Goal: Information Seeking & Learning: Learn about a topic

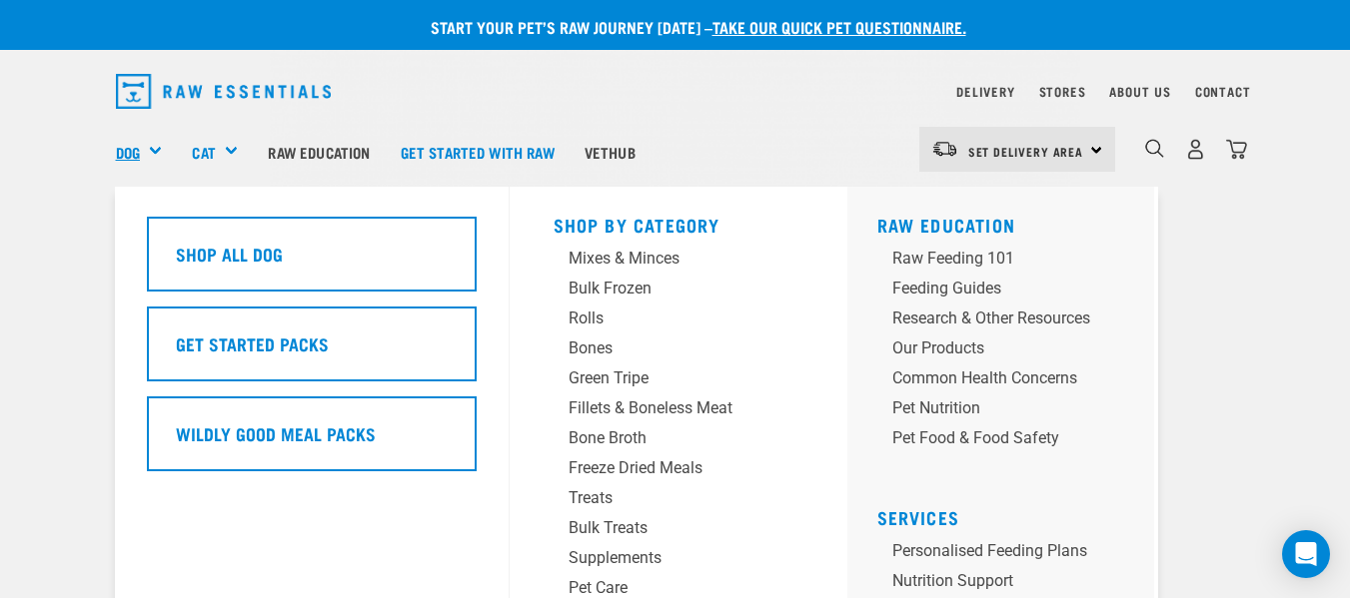
click at [130, 151] on link "Dog" at bounding box center [128, 152] width 24 height 23
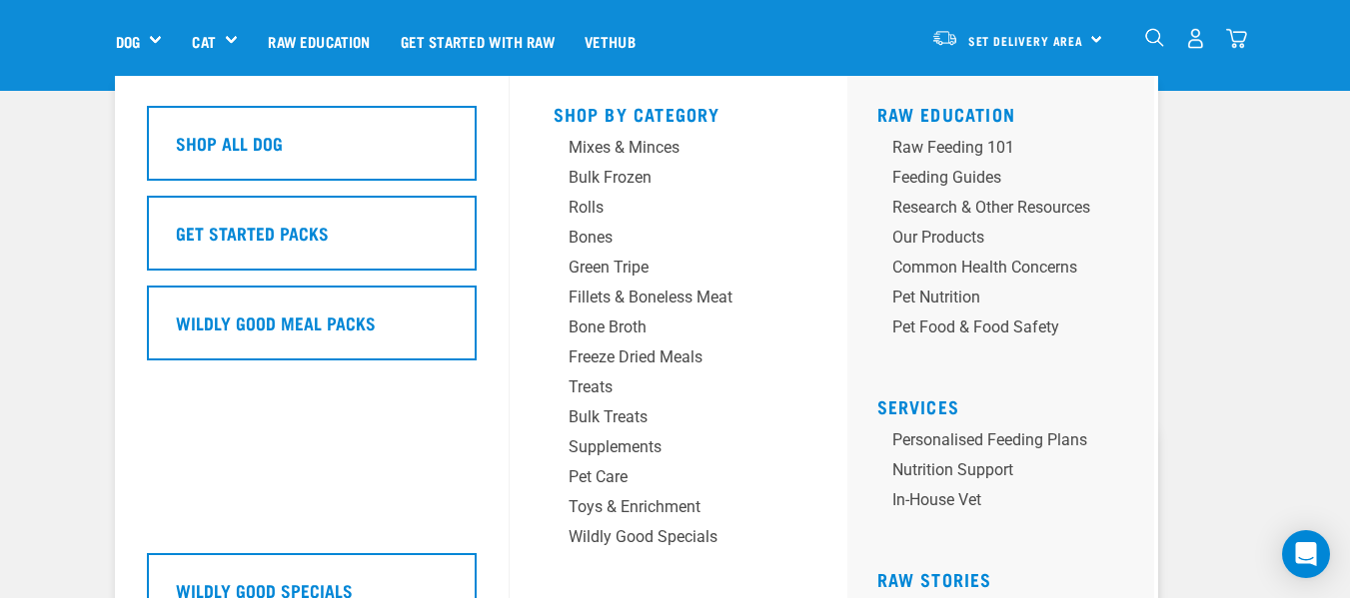
scroll to position [100, 0]
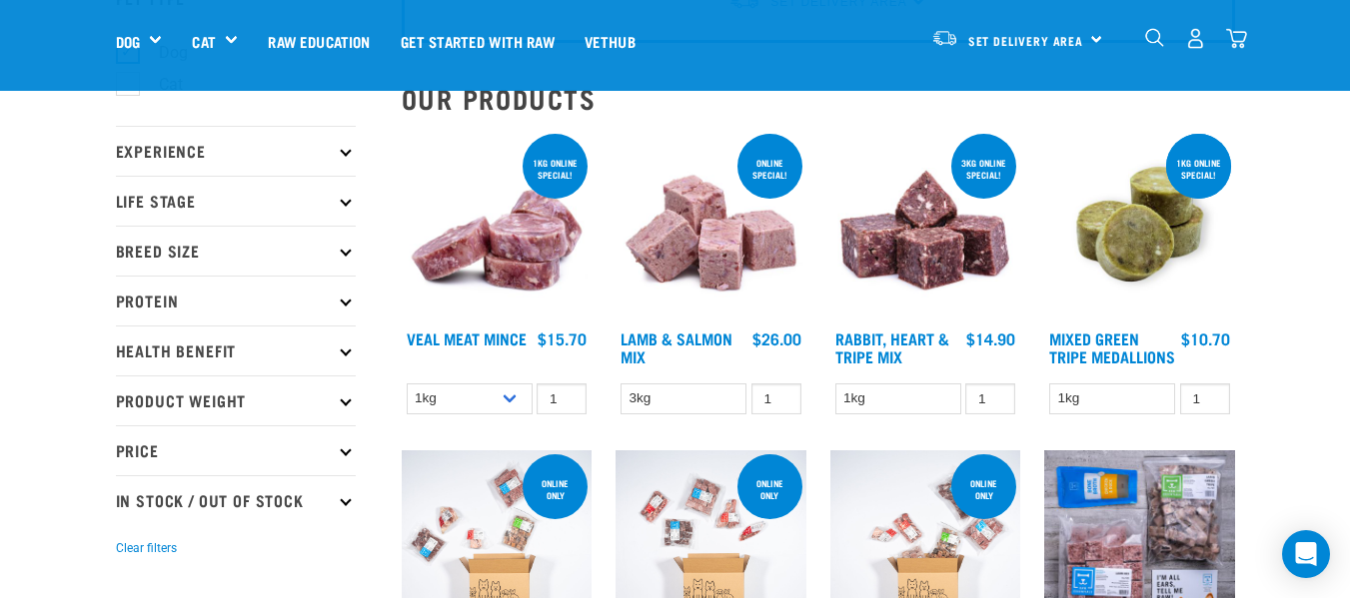
scroll to position [200, 0]
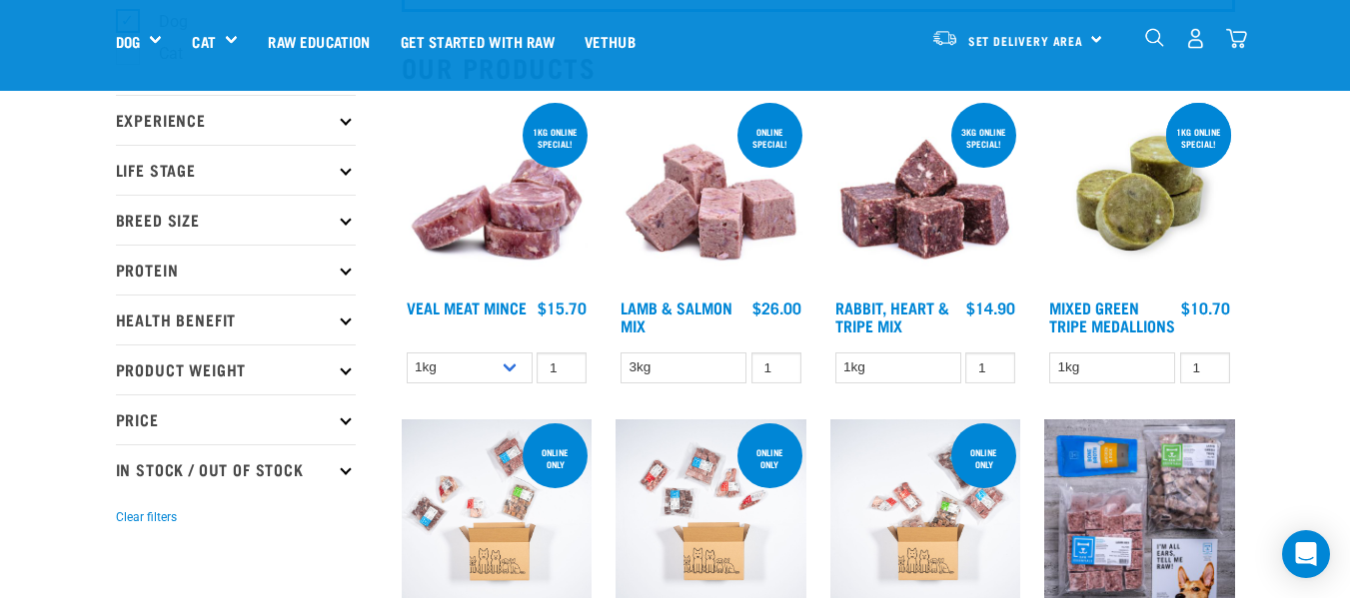
click at [181, 268] on p "Protein" at bounding box center [236, 270] width 240 height 50
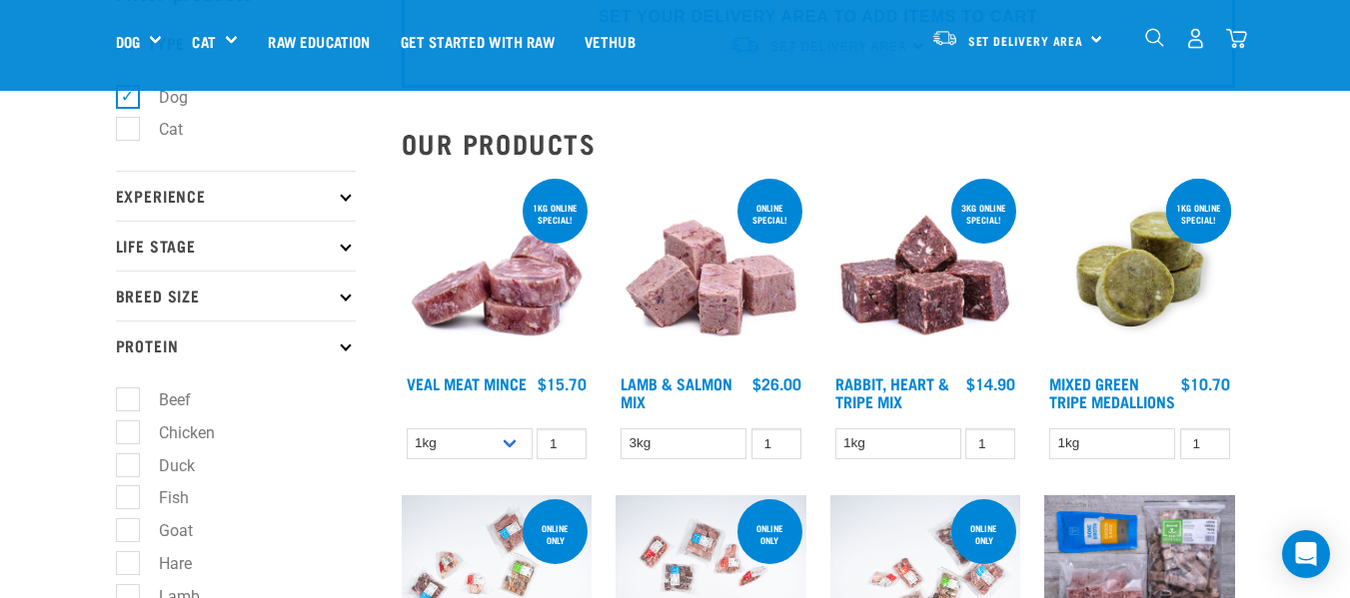
scroll to position [100, 0]
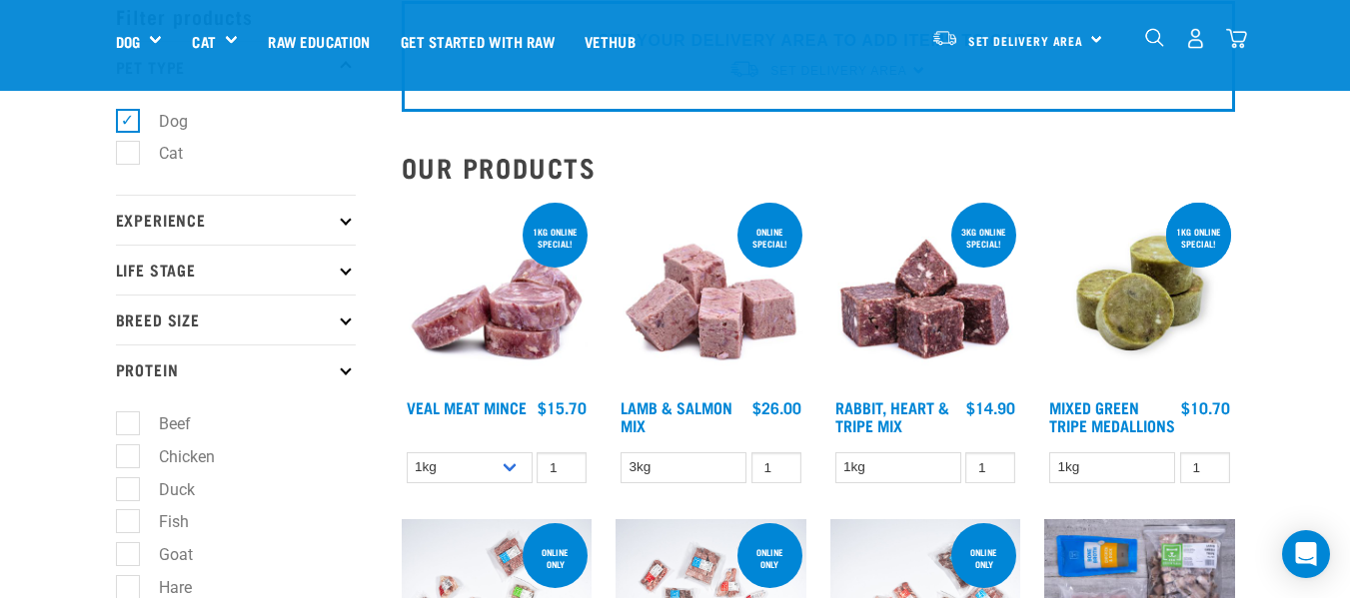
click at [177, 316] on p "Breed Size" at bounding box center [236, 320] width 240 height 50
click at [183, 264] on p "Life Stage" at bounding box center [236, 270] width 240 height 50
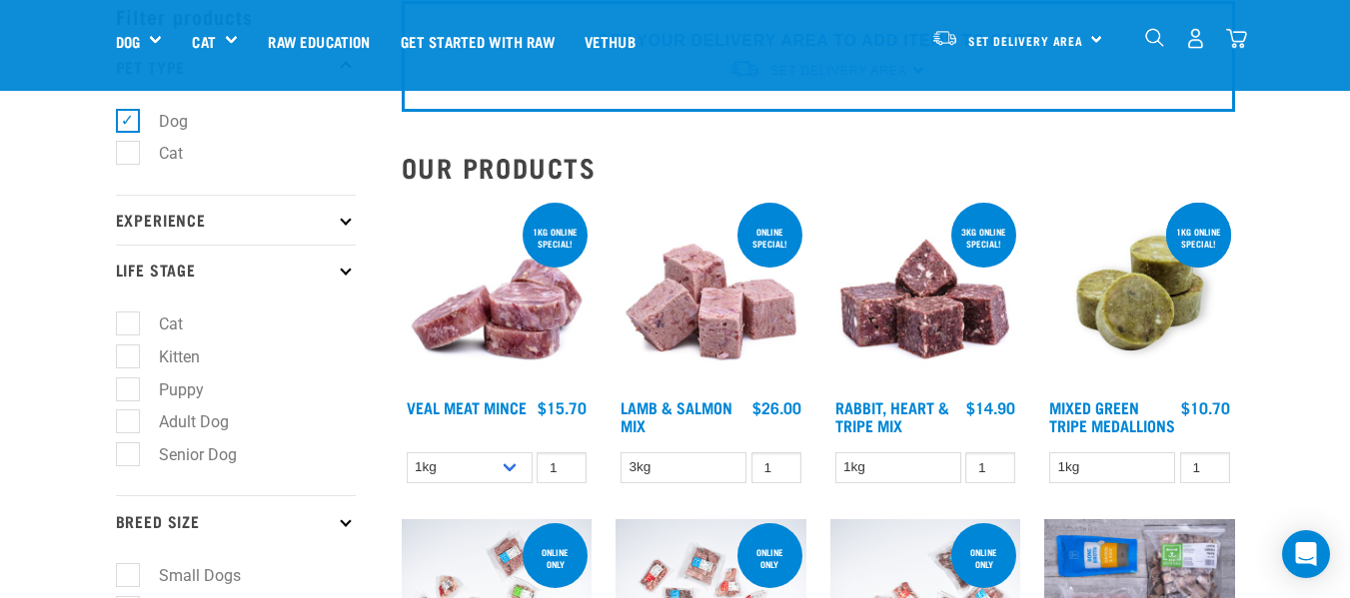
scroll to position [200, 0]
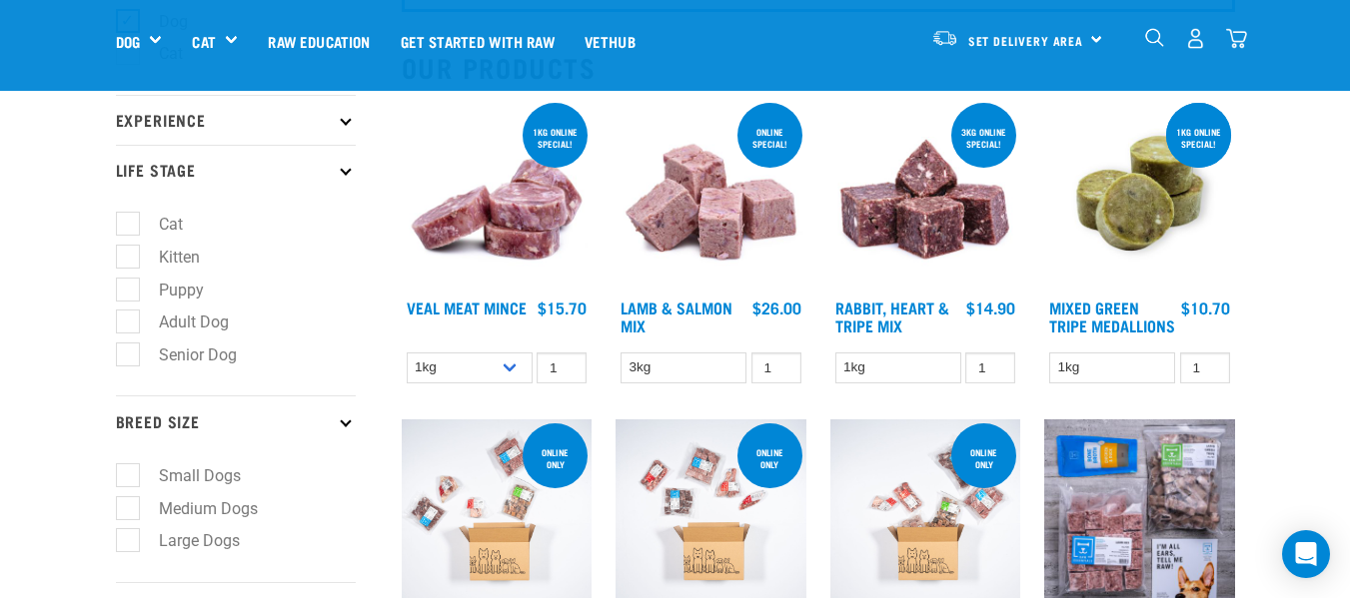
click at [204, 120] on p "Experience" at bounding box center [236, 120] width 240 height 50
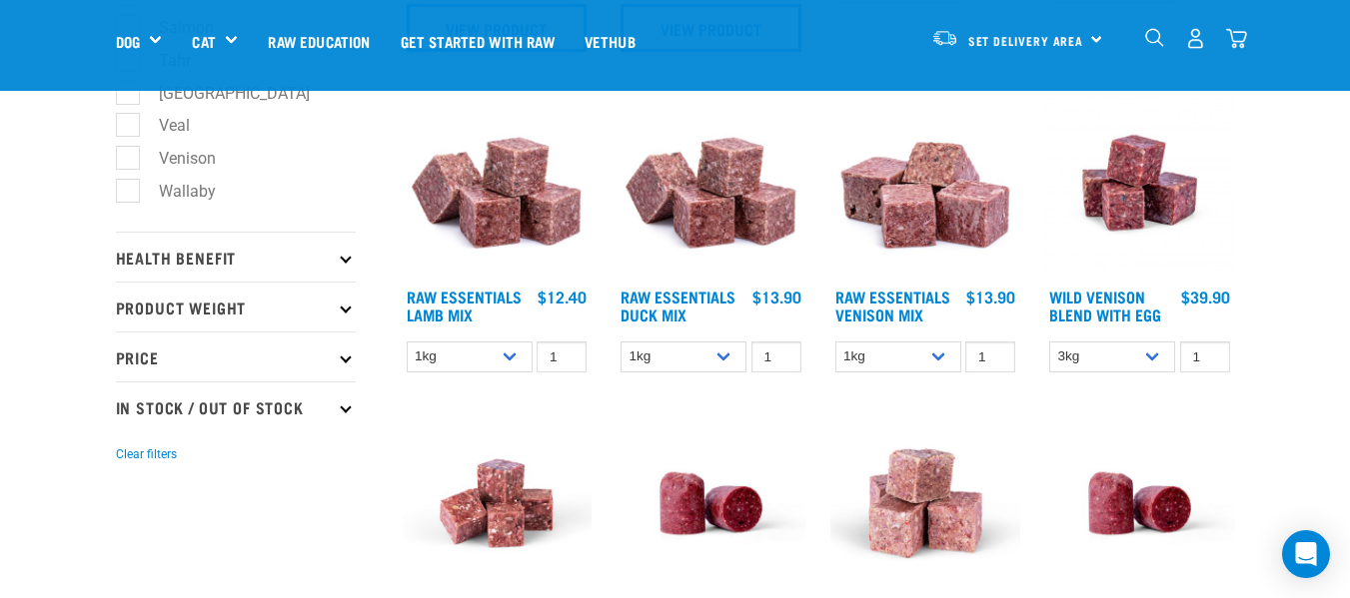
scroll to position [1299, 0]
click at [138, 308] on p "Product Weight" at bounding box center [236, 306] width 240 height 50
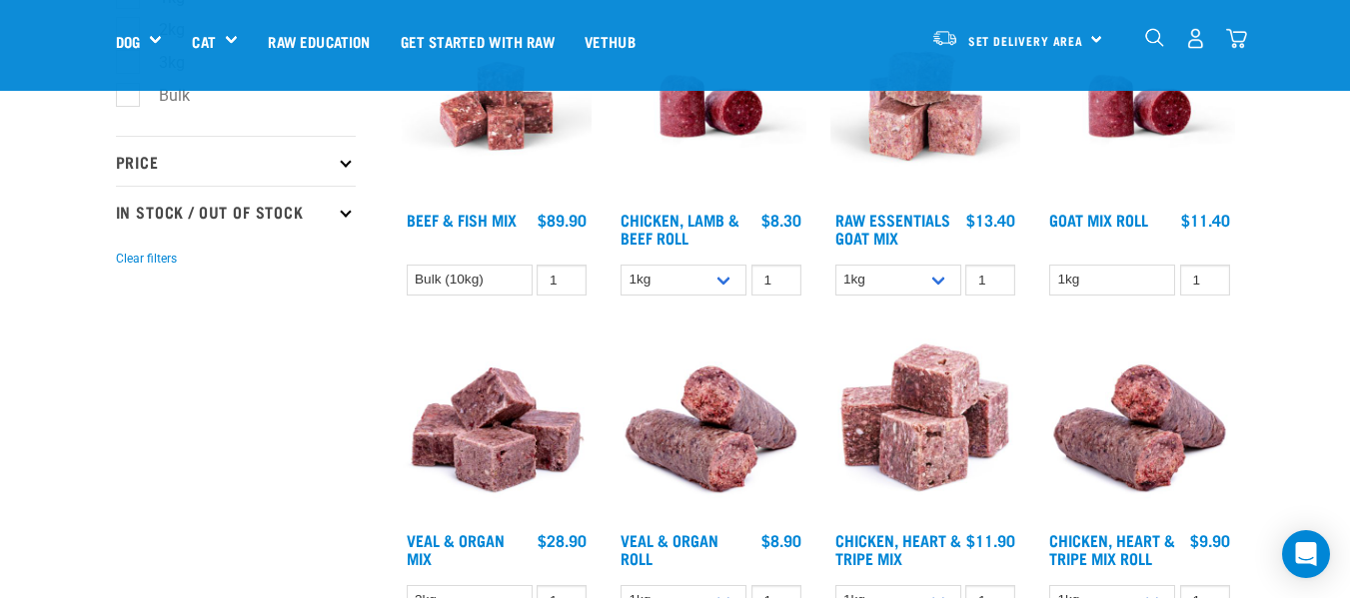
scroll to position [1898, 0]
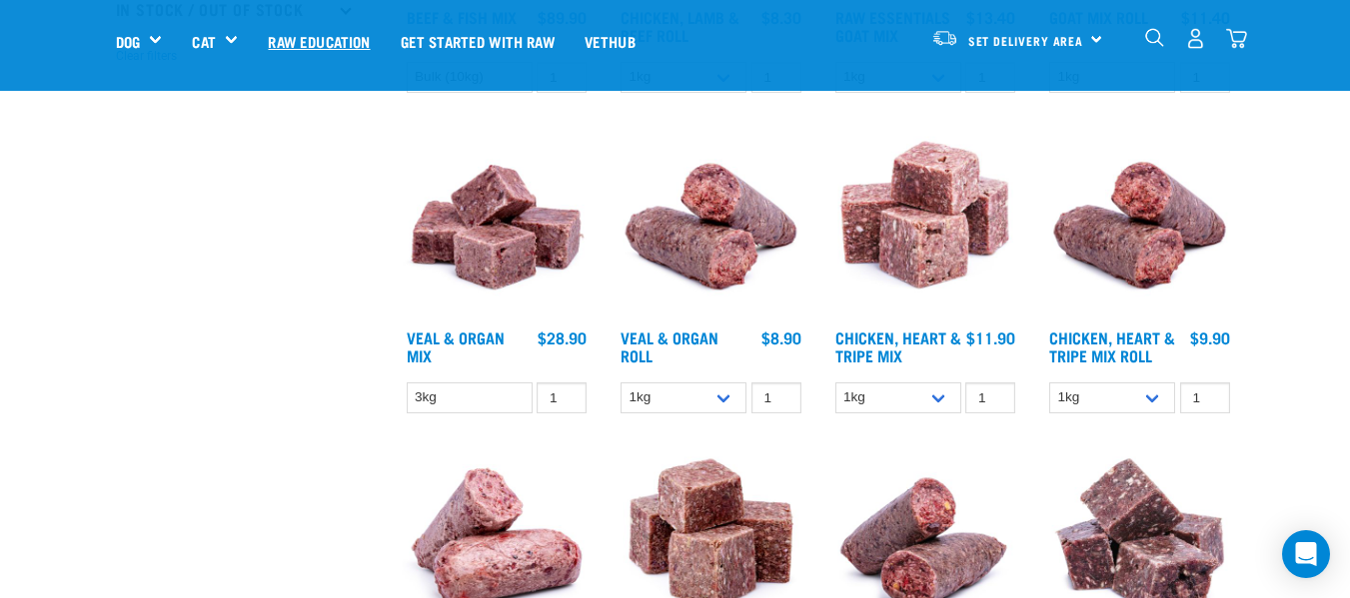
click at [343, 37] on link "Raw Education" at bounding box center [319, 41] width 132 height 80
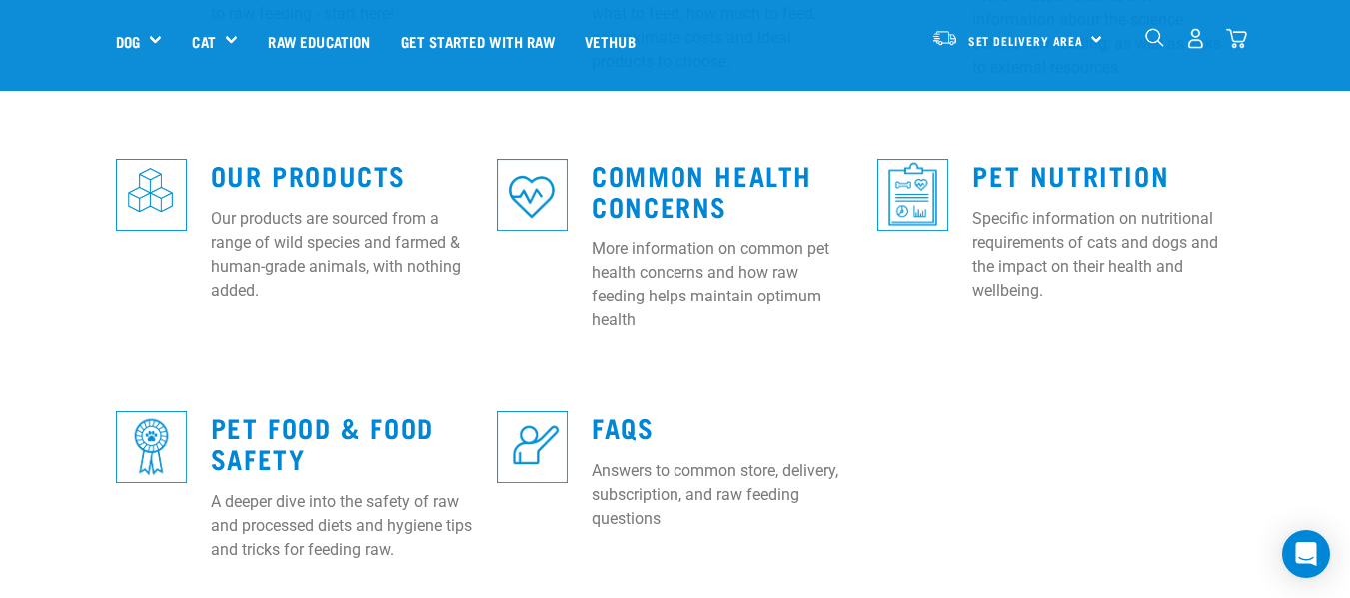
scroll to position [799, 0]
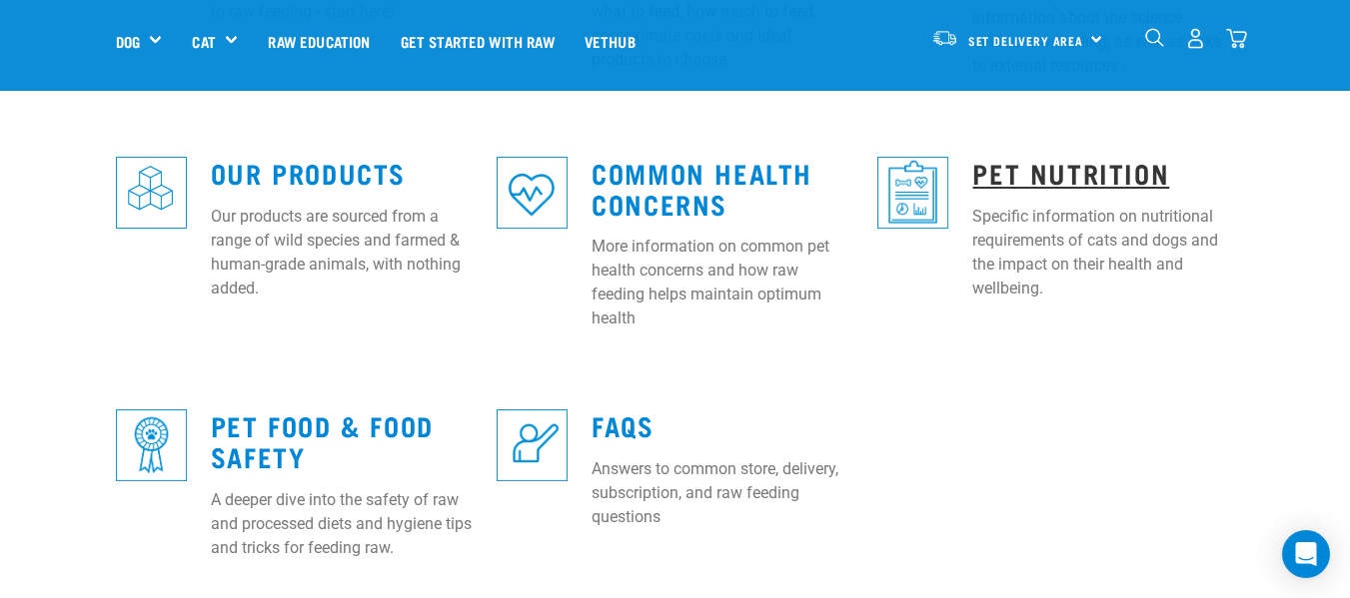
click at [1042, 165] on link "Pet Nutrition" at bounding box center [1070, 172] width 197 height 15
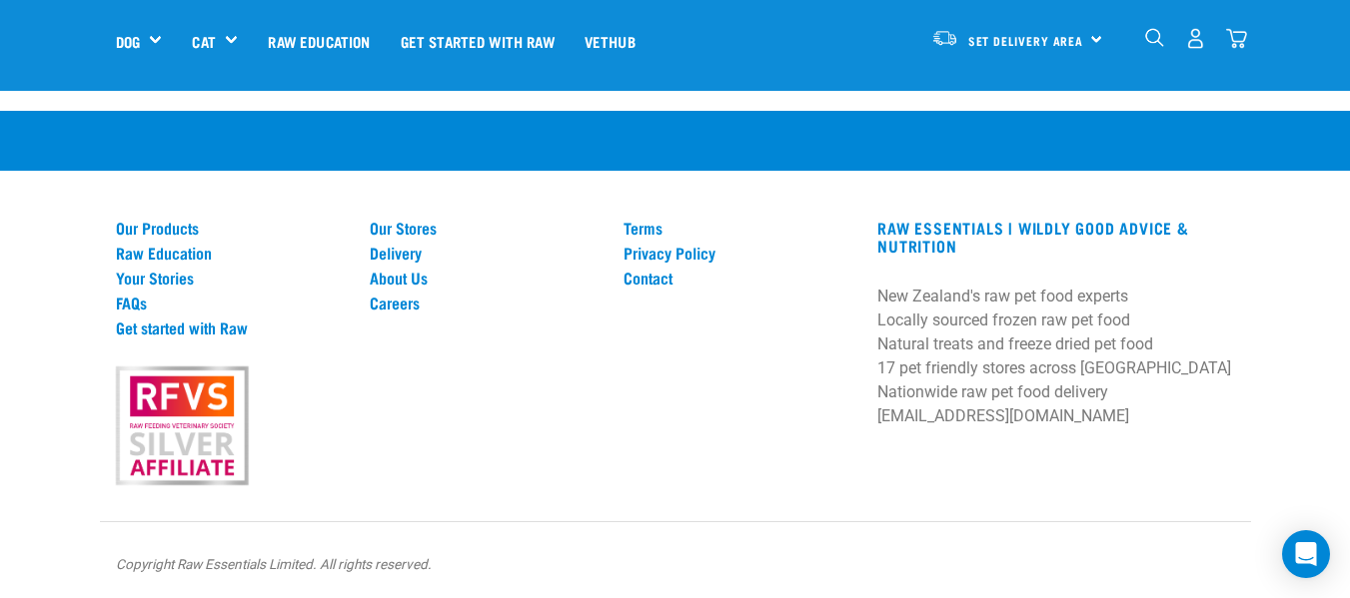
scroll to position [1882, 0]
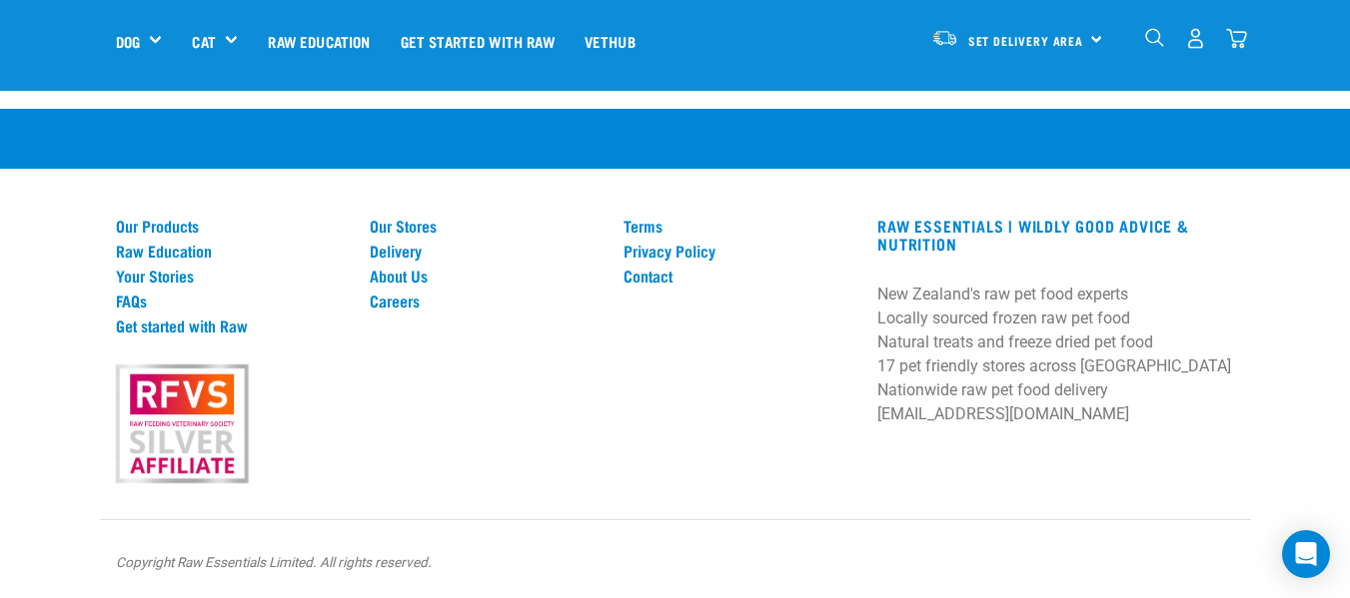
drag, startPoint x: 1134, startPoint y: 318, endPoint x: 866, endPoint y: 302, distance: 268.2
click at [866, 302] on div "RAW ESSENTIALS | Wildly Good Advice & Nutrition New Zealand's raw pet food expe…" at bounding box center [1055, 328] width 381 height 223
copy p "New Zealand's raw pet food experts Locally sourced frozen raw pet food"
drag, startPoint x: 770, startPoint y: 543, endPoint x: 606, endPoint y: 474, distance: 178.1
click at [760, 537] on div "Our Products Raw Education Your Stories FAQs Get started with Raw Our Stores De…" at bounding box center [675, 354] width 1350 height 491
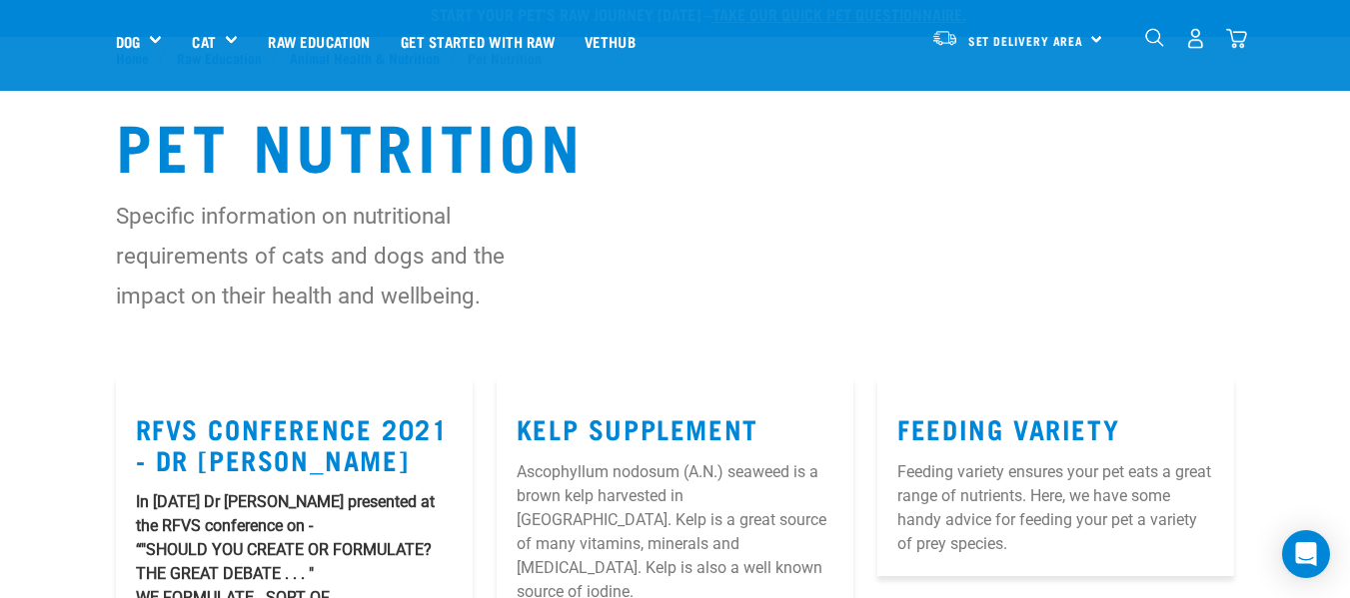
scroll to position [0, 0]
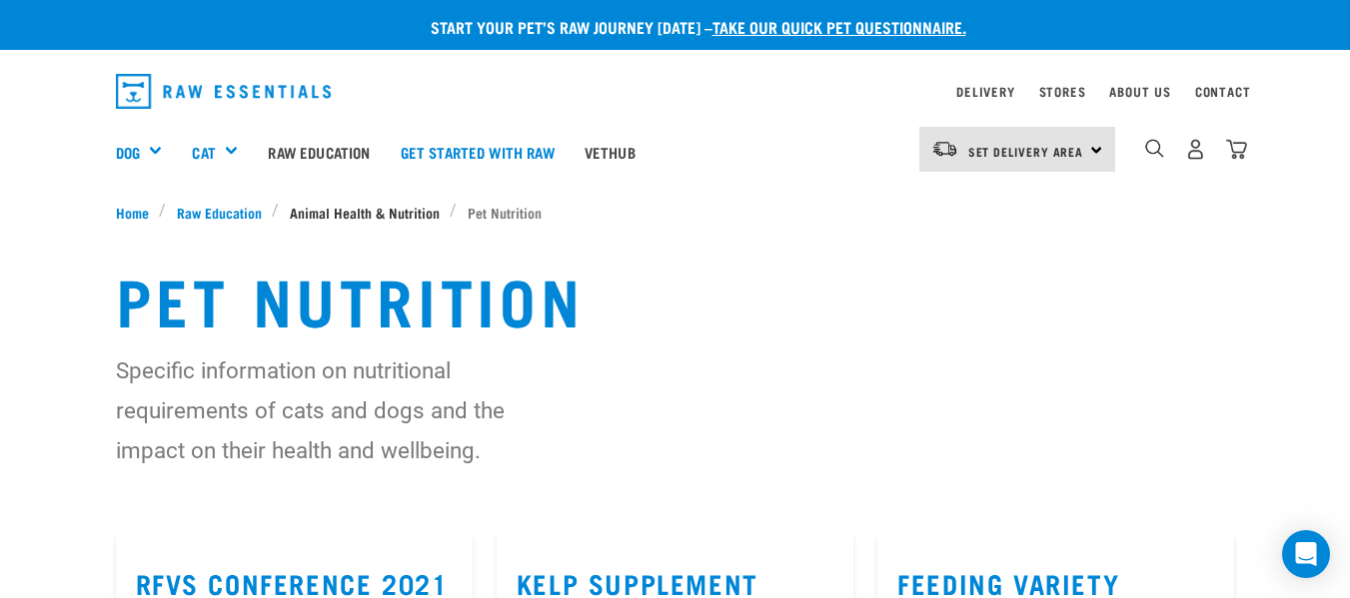
click at [313, 214] on span "Animal Health & Nutrition" at bounding box center [365, 212] width 150 height 21
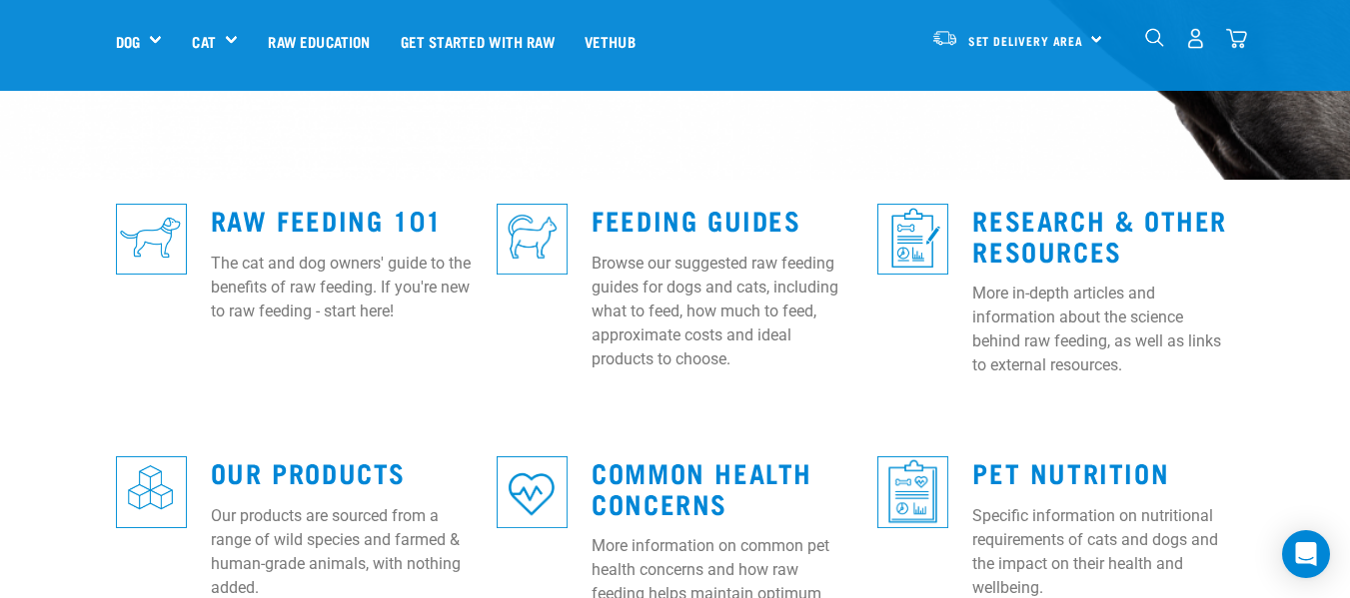
scroll to position [599, 0]
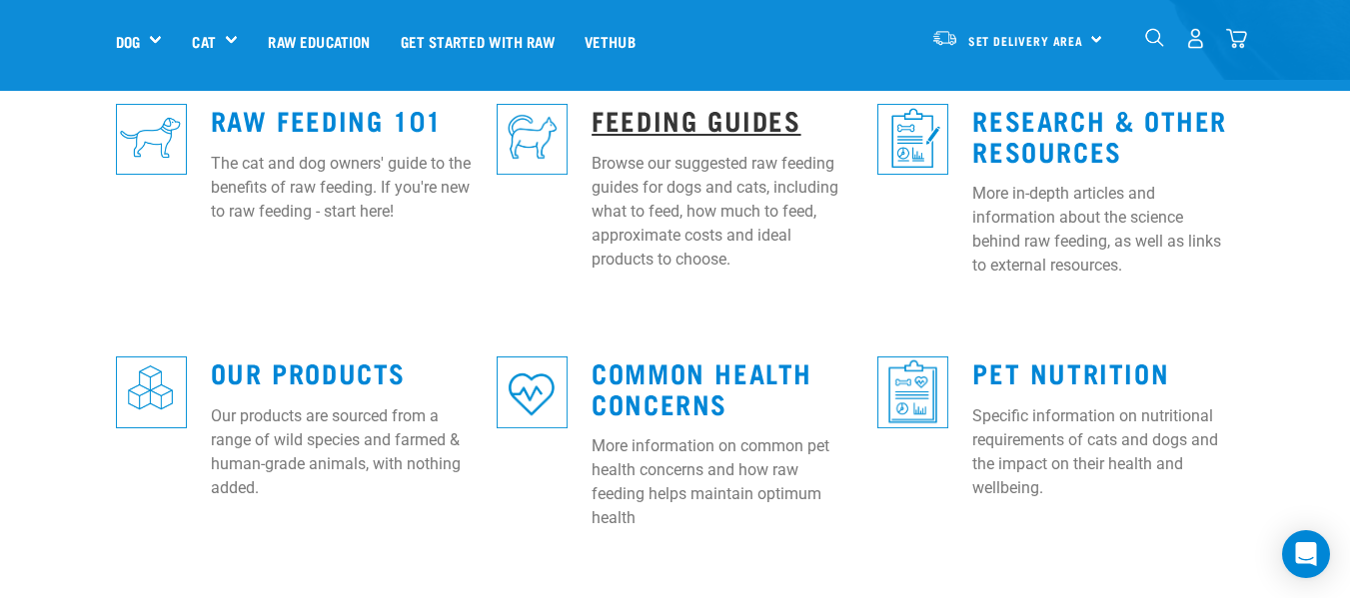
click at [767, 112] on link "Feeding Guides" at bounding box center [695, 119] width 209 height 15
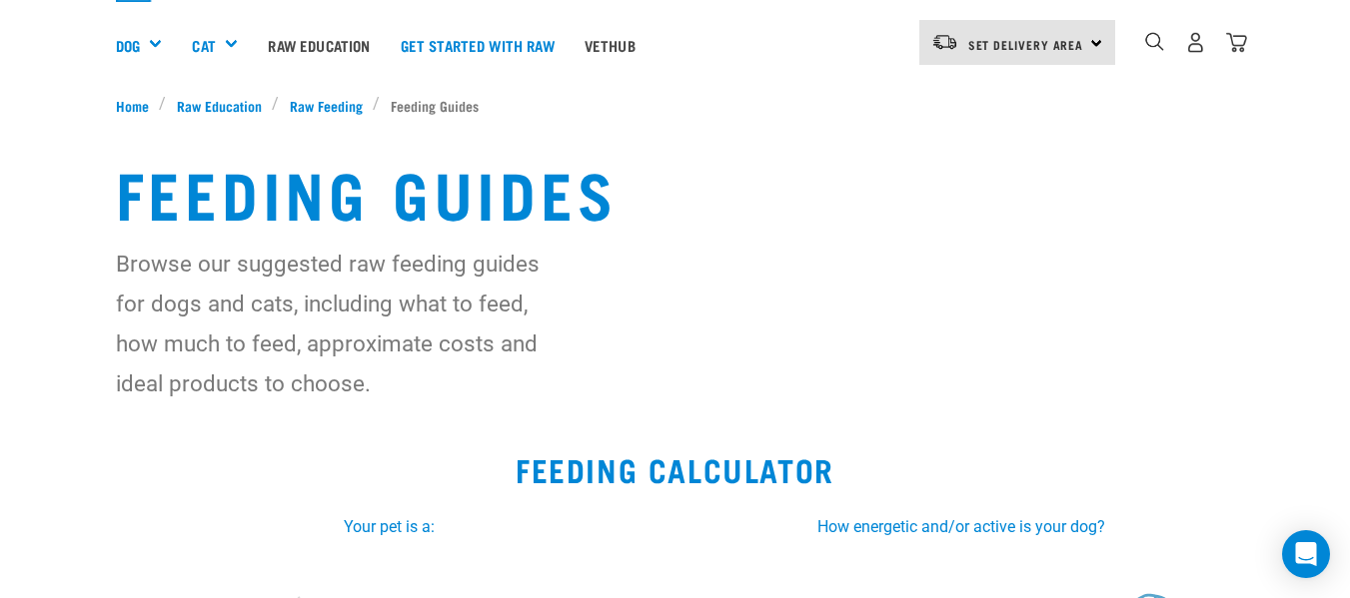
scroll to position [300, 0]
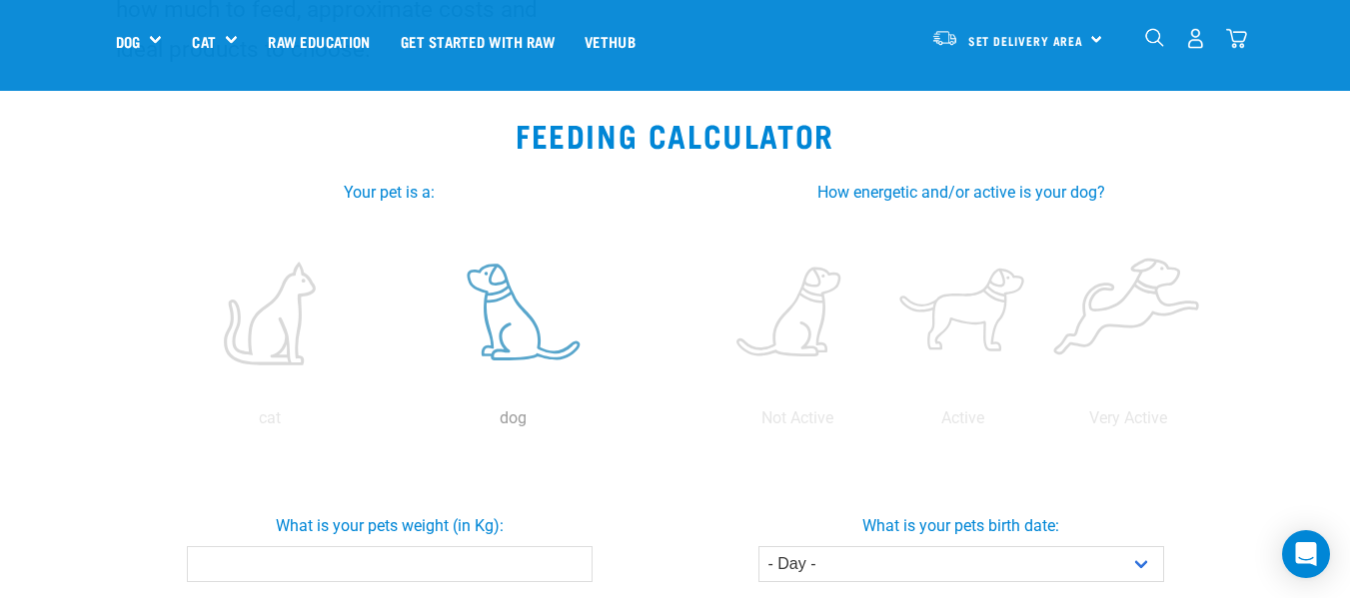
click at [529, 318] on label at bounding box center [514, 314] width 236 height 170
click at [392, 424] on input "radio" at bounding box center [392, 424] width 0 height 0
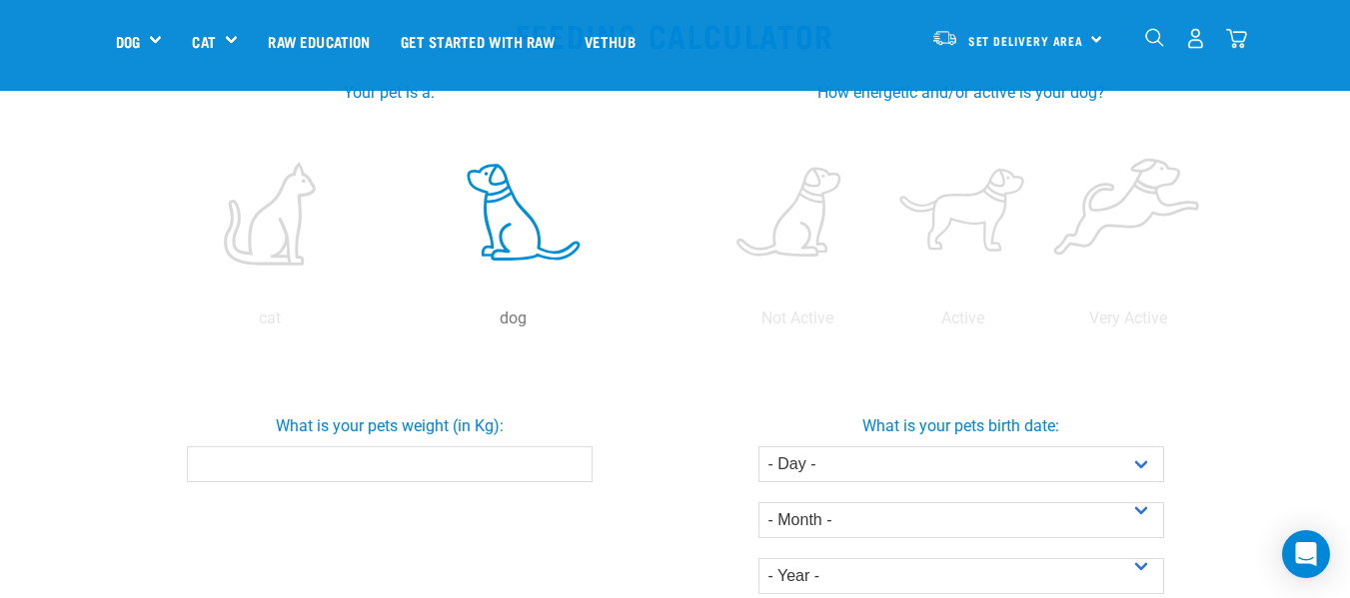
scroll to position [499, 0]
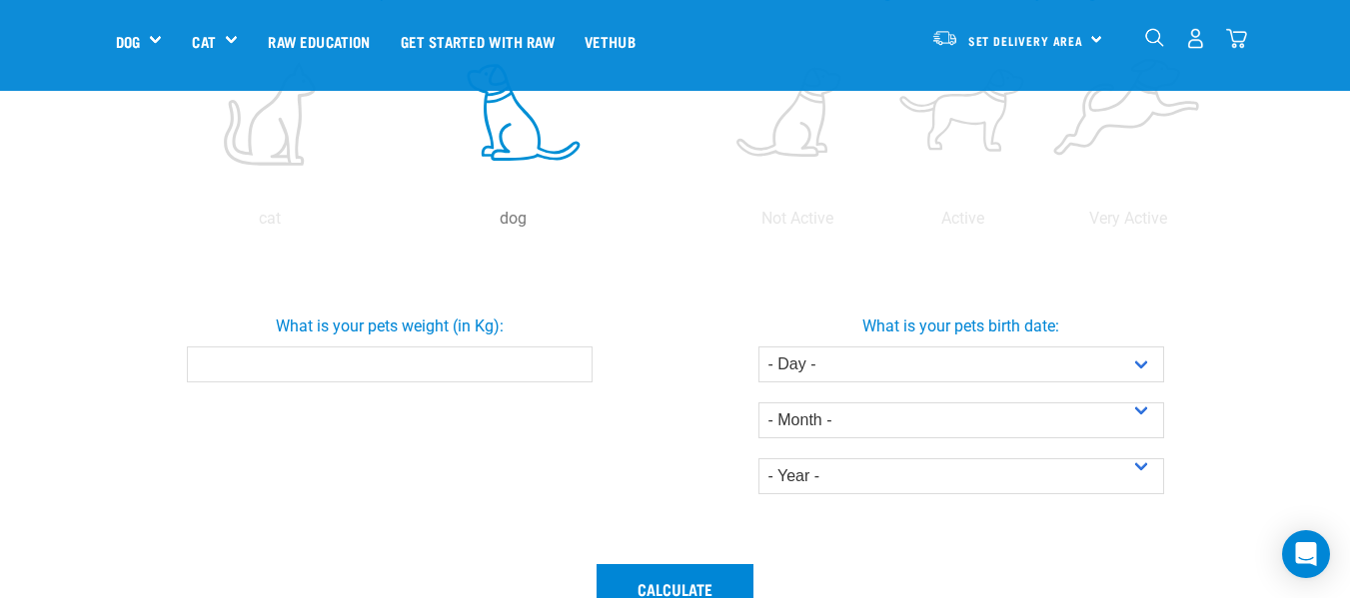
click at [212, 361] on input "What is your pets weight (in Kg):" at bounding box center [390, 365] width 406 height 36
click at [569, 357] on input "0.1" at bounding box center [390, 365] width 406 height 36
drag, startPoint x: 233, startPoint y: 368, endPoint x: 187, endPoint y: 368, distance: 46.0
click at [187, 368] on input "0.1" at bounding box center [390, 365] width 406 height 36
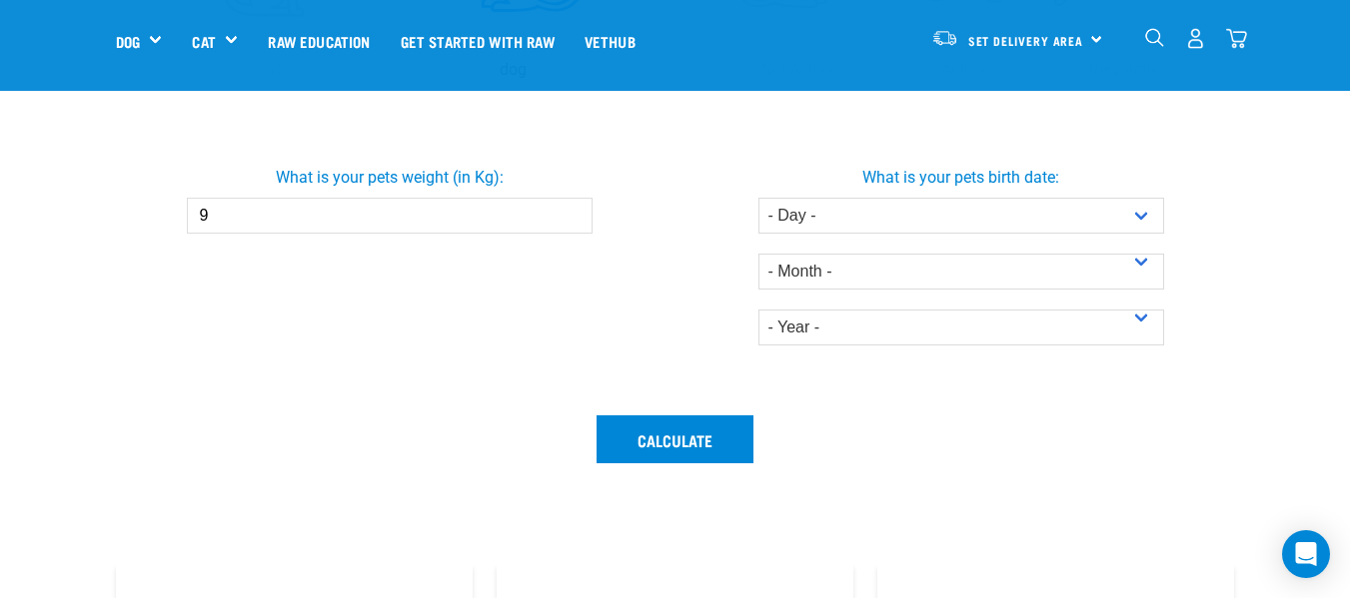
scroll to position [599, 0]
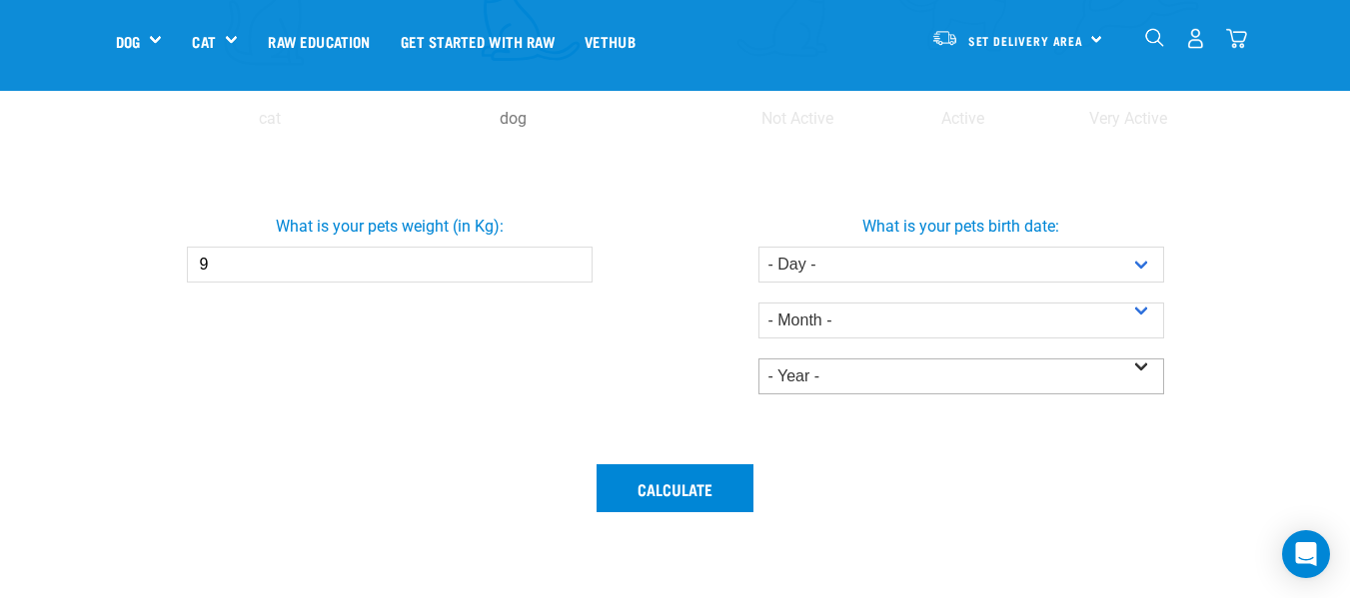
type input "9"
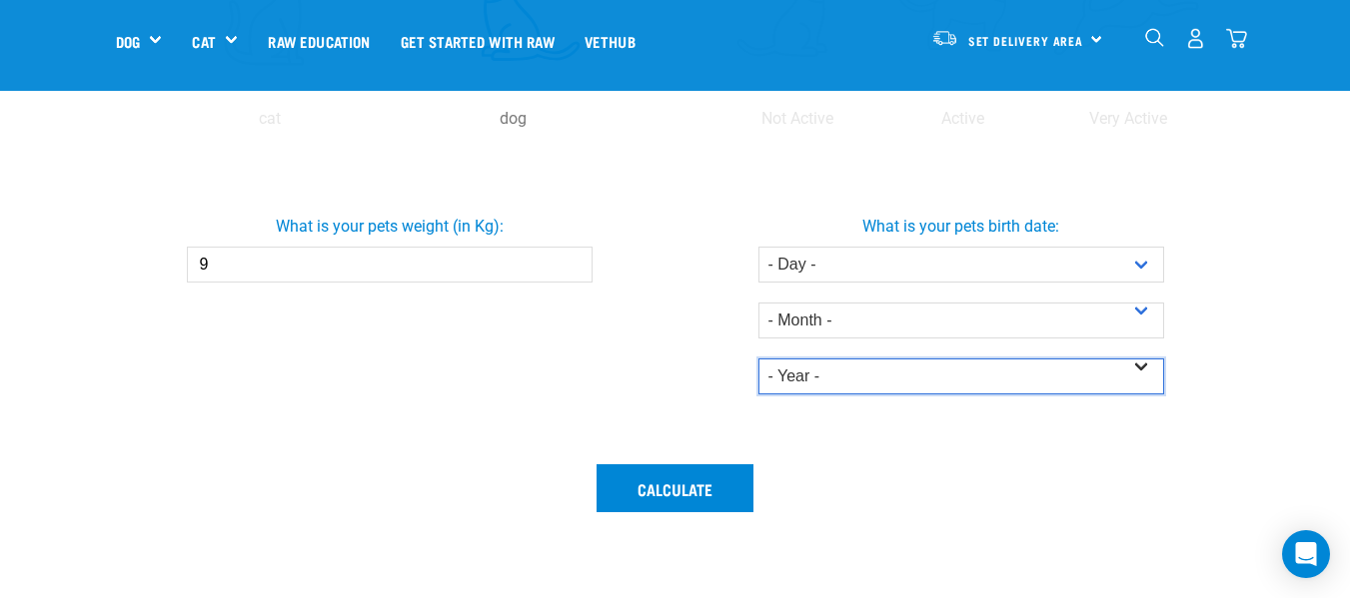
click at [910, 383] on select "- Year - 2025 2024 2023 2022 2021 2020 2019 2018 2017 2016 2015 2014" at bounding box center [961, 377] width 406 height 36
select select "2016"
click at [758, 359] on select "- Year - 2025 2024 2023 2022 2021 2020 2019 2018 2017 2016 2015 2014" at bounding box center [961, 377] width 406 height 36
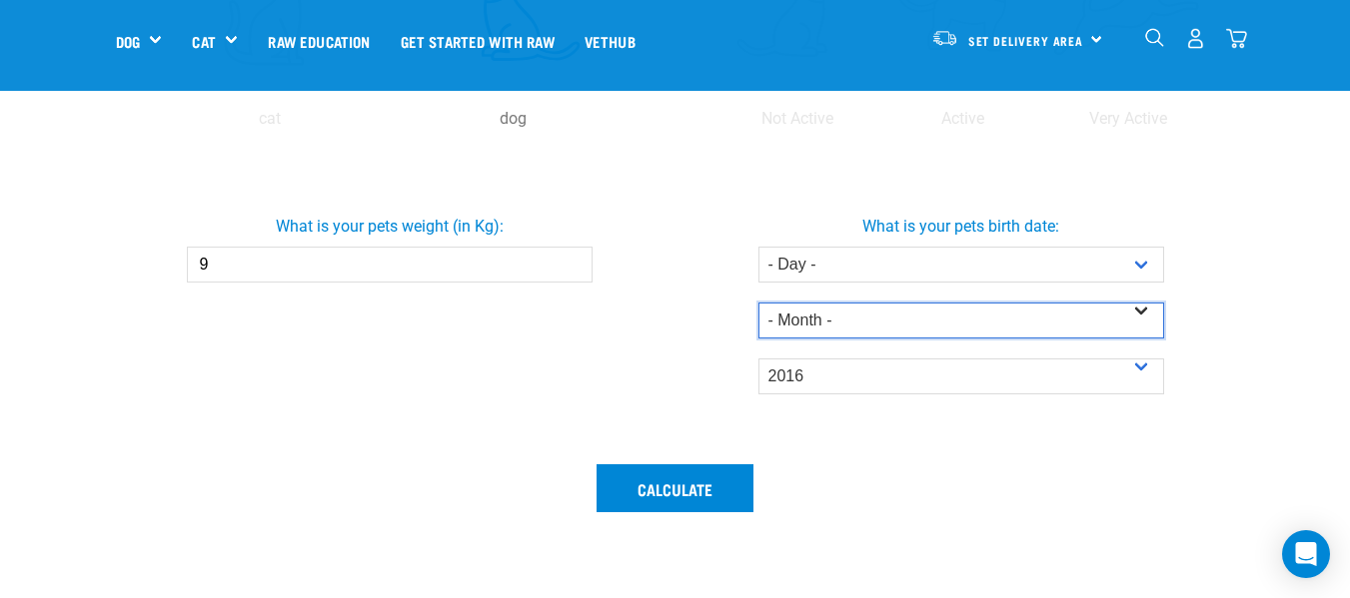
click at [1035, 317] on select "- Month - January February March April May June July August September October N…" at bounding box center [961, 321] width 406 height 36
select select "January"
click at [758, 303] on select "- Month - January February March April May June July August September October N…" at bounding box center [961, 321] width 406 height 36
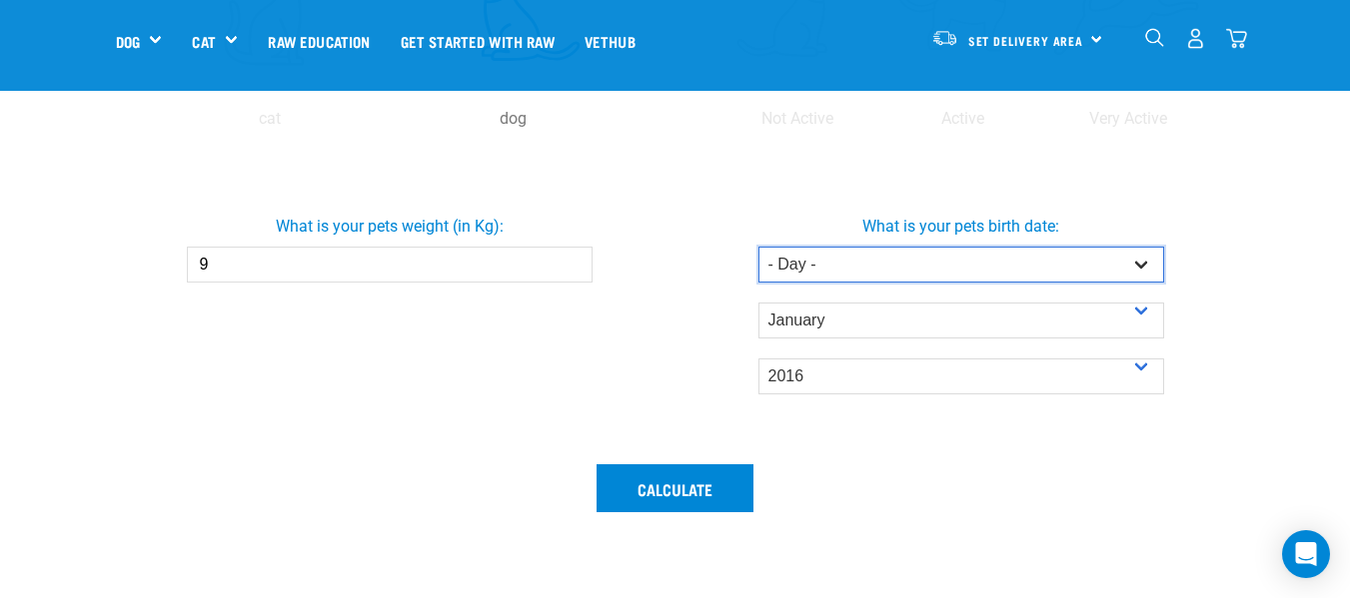
click at [858, 266] on select "- Day - 1 2 3 4 5 6 7 8 9 10 11 12 13 14 15 16 17 18 19 20 21 22 23 24 25 26 27" at bounding box center [961, 265] width 406 height 36
select select "28"
click at [758, 247] on select "- Day - 1 2 3 4 5 6 7 8 9 10 11 12 13 14 15 16 17 18 19 20 21 22 23 24 25 26 27" at bounding box center [961, 265] width 406 height 36
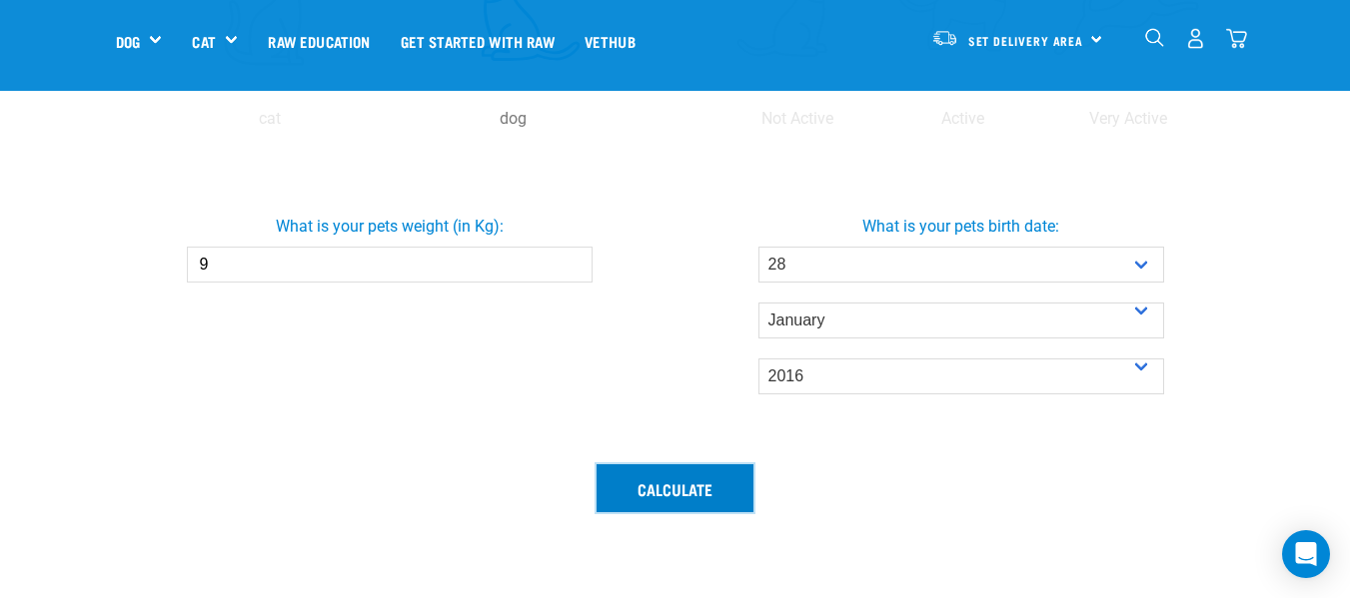
click at [699, 494] on button "Calculate" at bounding box center [674, 489] width 157 height 48
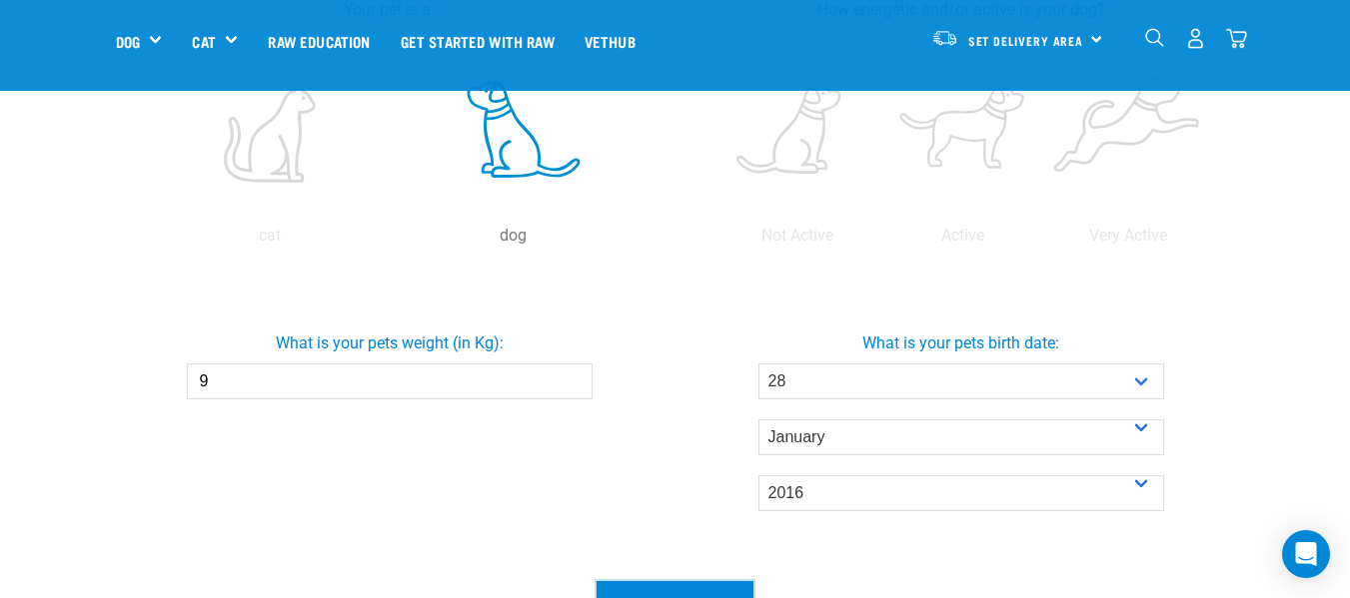
scroll to position [300, 0]
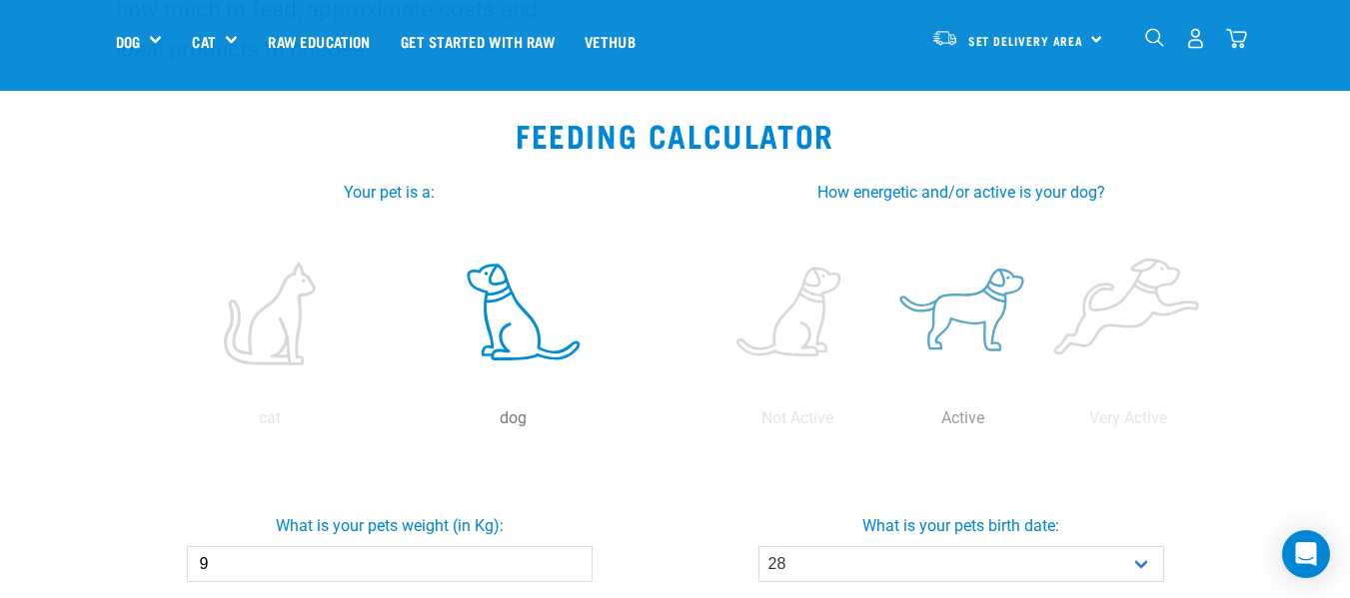
click at [976, 315] on label at bounding box center [962, 314] width 157 height 170
click at [880, 424] on input "radio" at bounding box center [880, 424] width 0 height 0
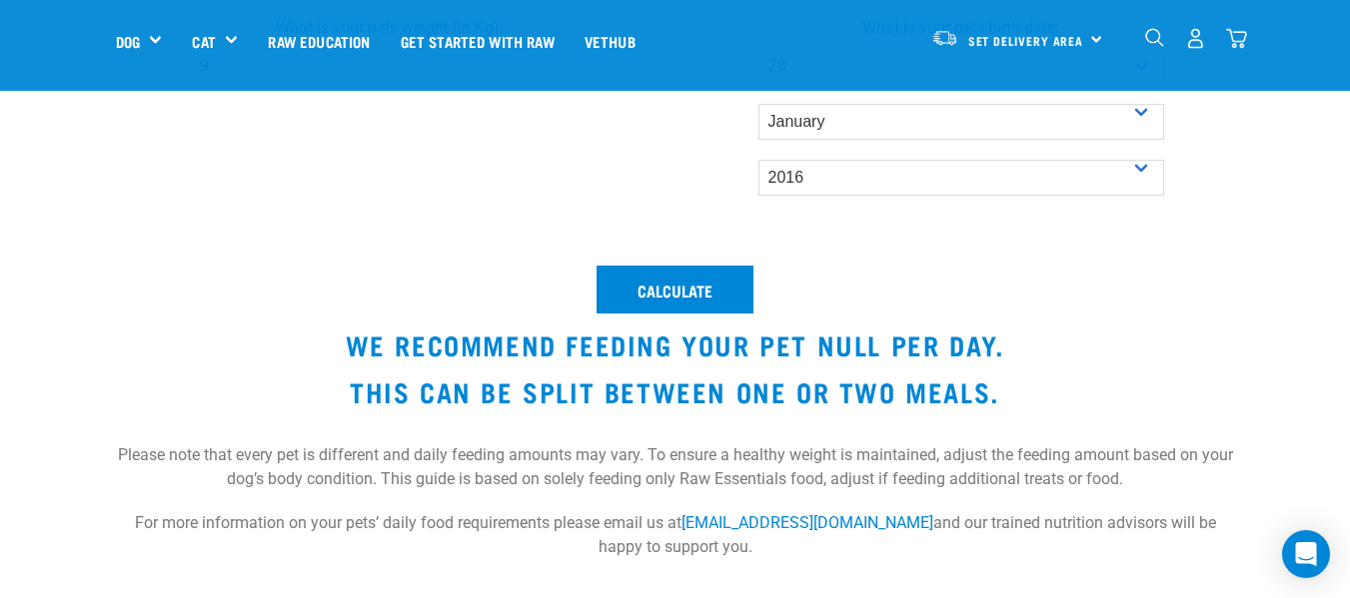
scroll to position [799, 0]
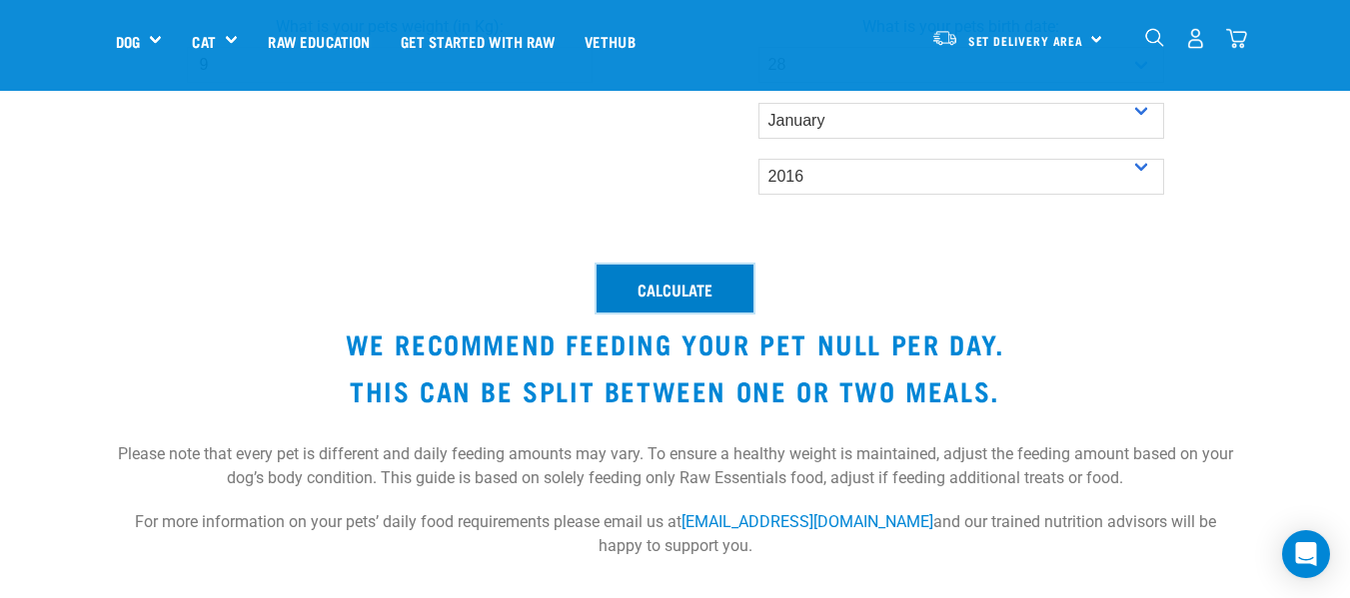
click at [678, 276] on button "Calculate" at bounding box center [674, 289] width 157 height 48
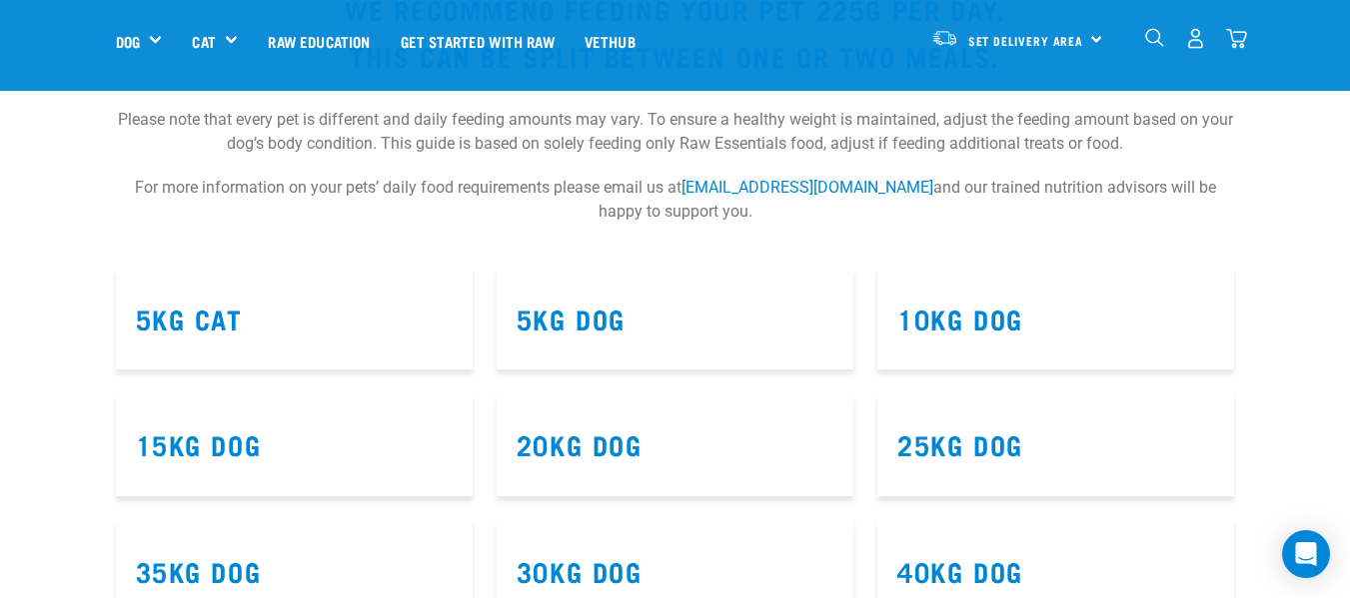
scroll to position [1099, 0]
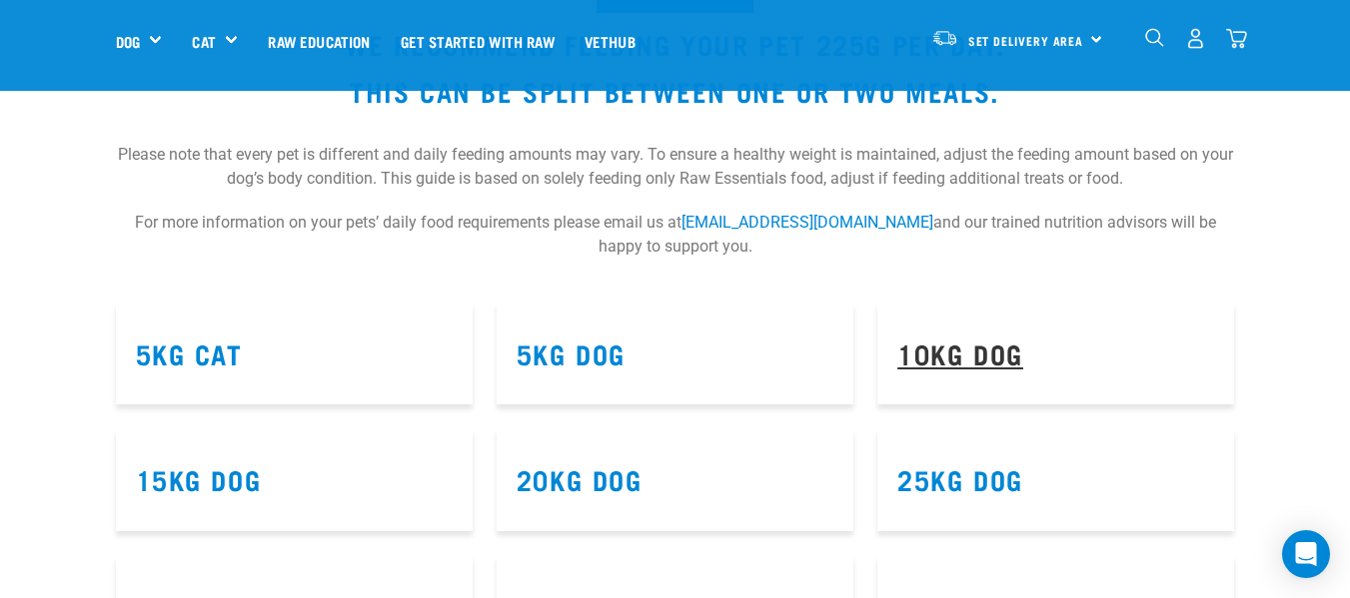
click at [1000, 358] on link "10kg Dog" at bounding box center [960, 353] width 126 height 15
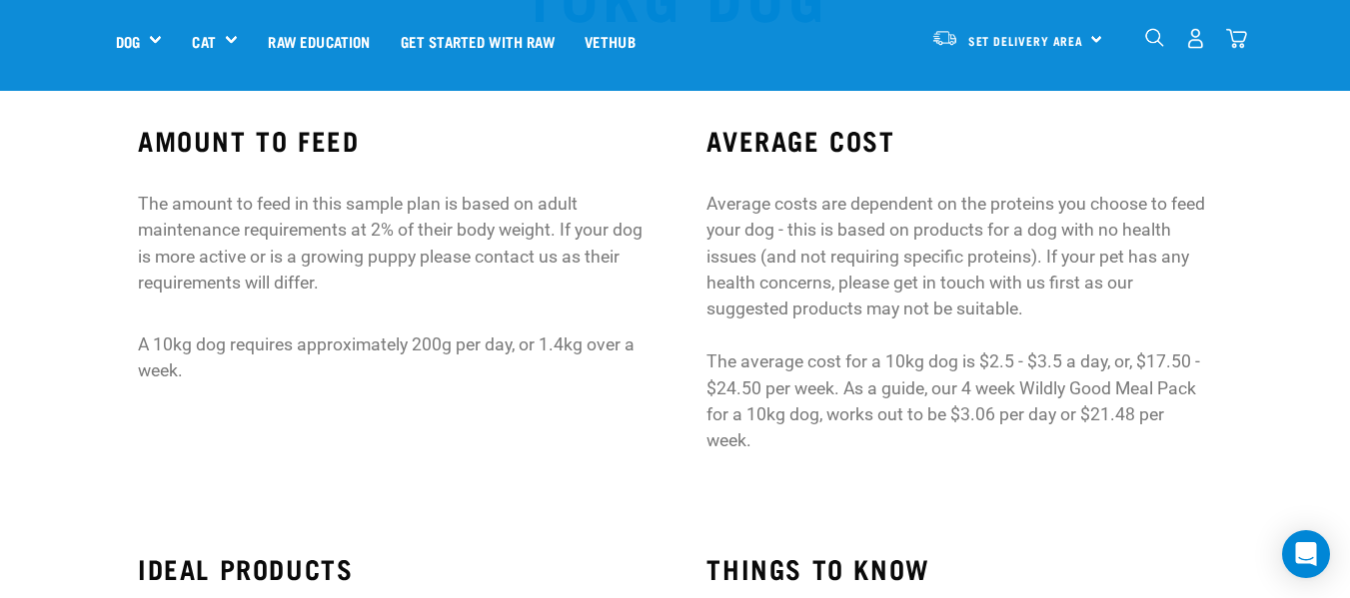
scroll to position [100, 0]
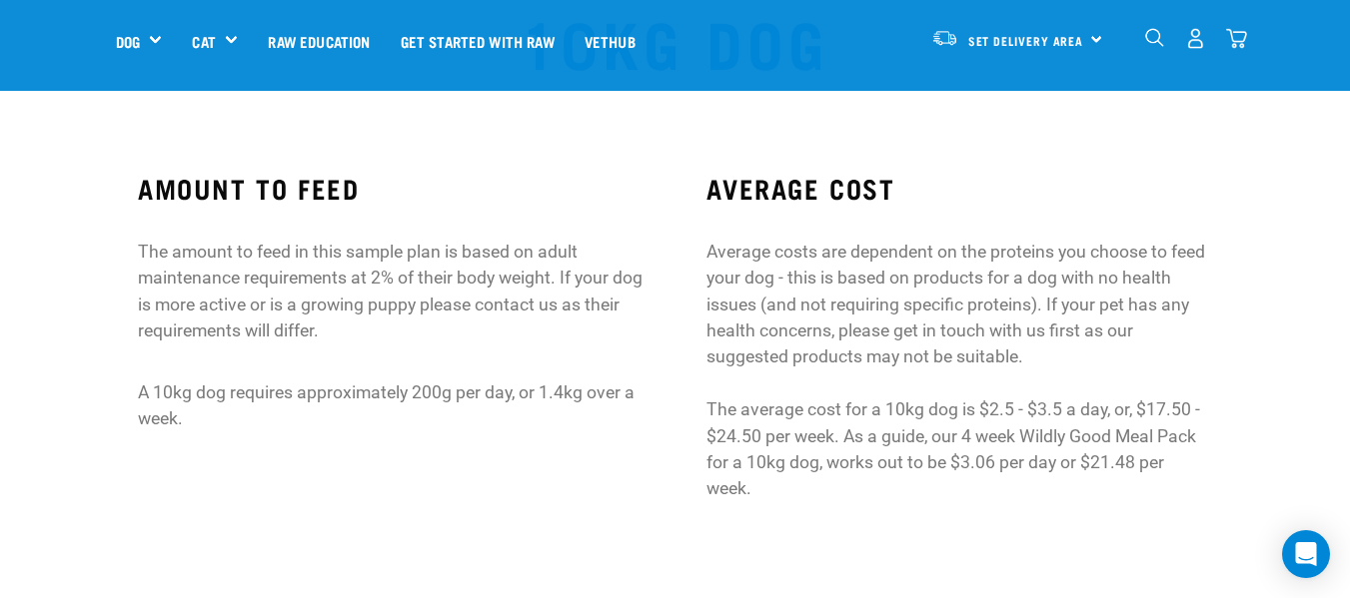
click at [558, 277] on p "The amount to feed in this sample plan is based on adult maintenance requiremen…" at bounding box center [390, 292] width 505 height 106
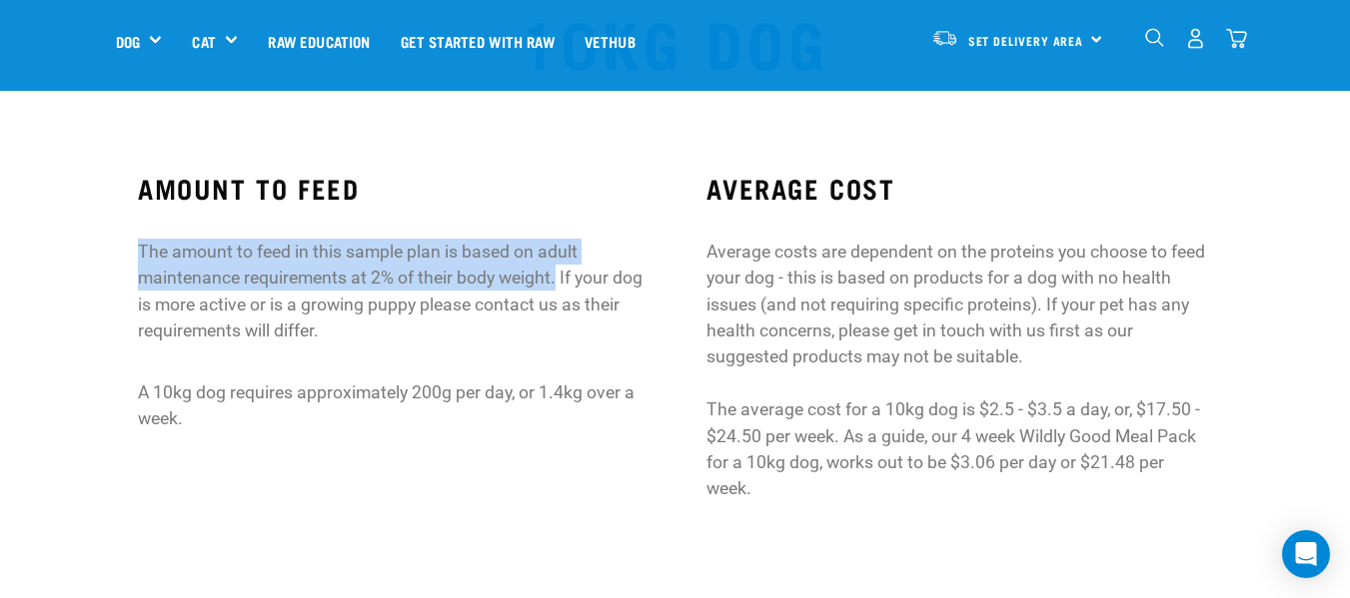
drag, startPoint x: 558, startPoint y: 277, endPoint x: 138, endPoint y: 264, distance: 420.8
click at [138, 264] on p "The amount to feed in this sample plan is based on adult maintenance requiremen…" at bounding box center [390, 292] width 505 height 106
copy p "The amount to feed in this sample plan is based on adult maintenance requiremen…"
click at [195, 444] on div "AMOUNT TO FEED The amount to feed in this sample plan is based on adult mainten…" at bounding box center [390, 347] width 569 height 405
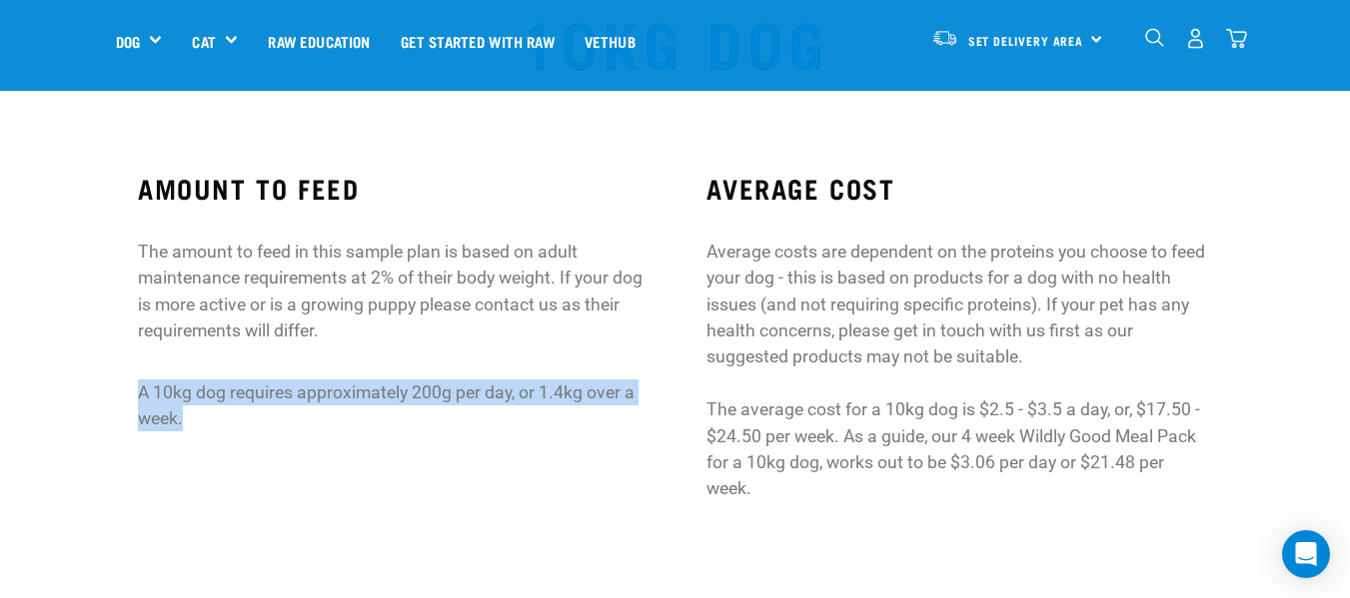
drag, startPoint x: 192, startPoint y: 416, endPoint x: 135, endPoint y: 397, distance: 60.0
click at [135, 397] on div "AMOUNT TO FEED The amount to feed in this sample plan is based on adult mainten…" at bounding box center [390, 347] width 569 height 405
copy p "A 10kg dog requires approximately 200g per day, or 1.4kg over a week."
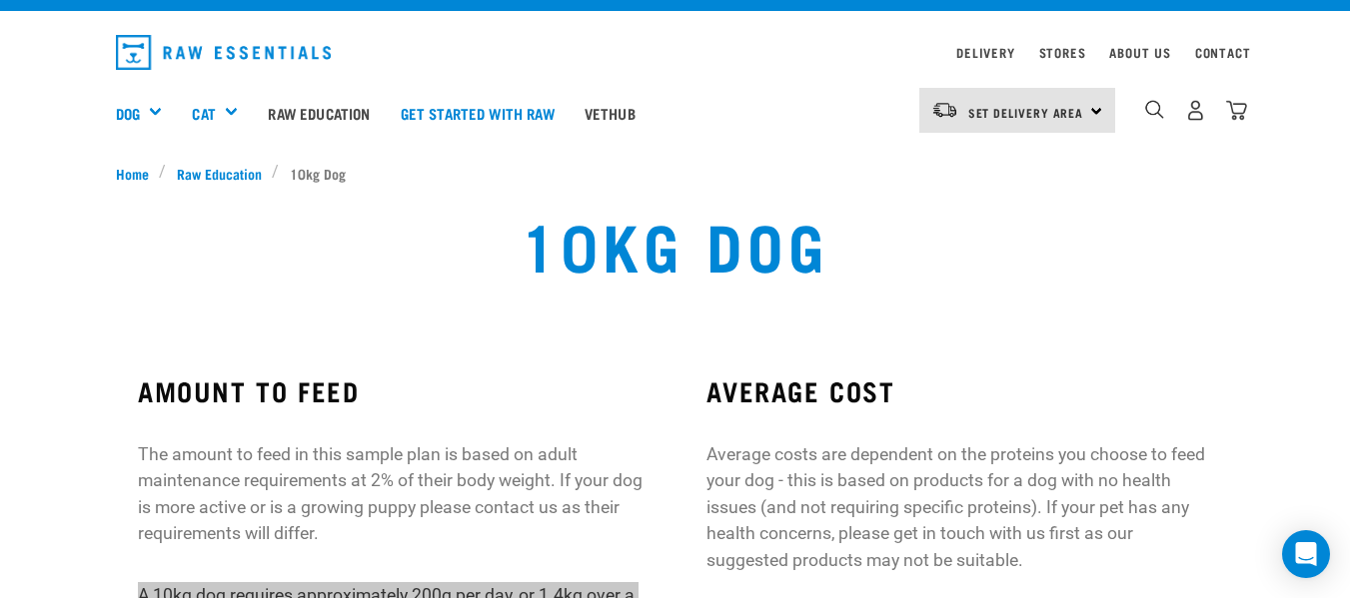
scroll to position [0, 0]
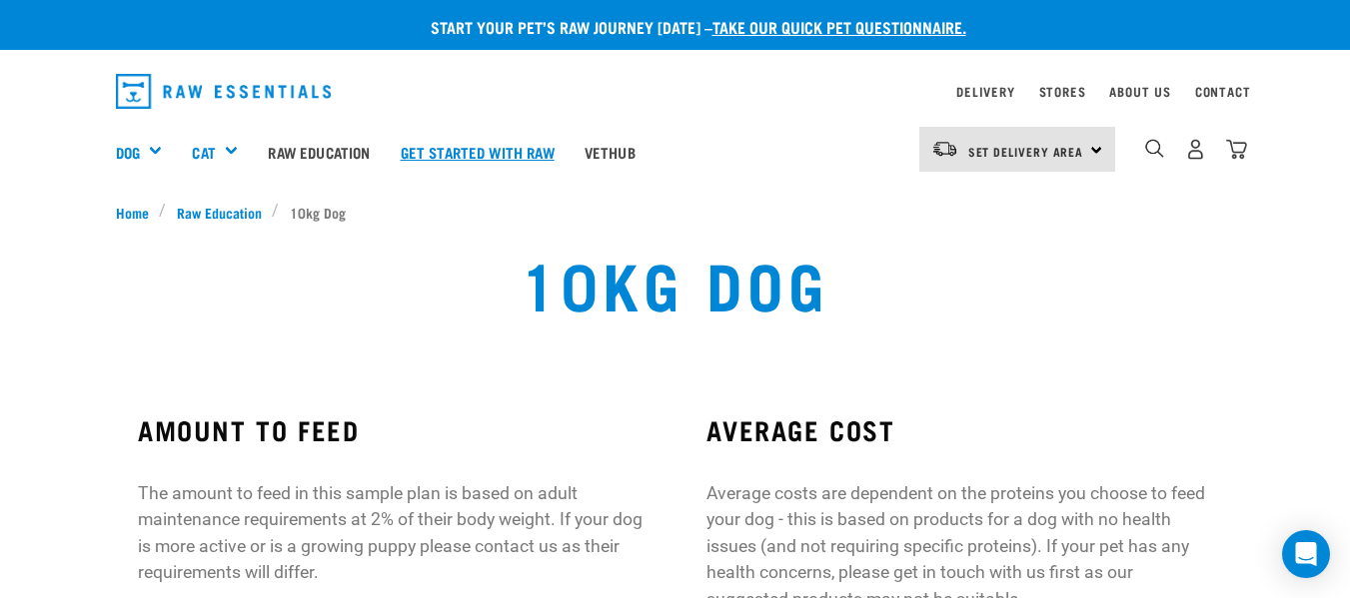
click at [448, 149] on link "Get started with Raw" at bounding box center [478, 152] width 184 height 80
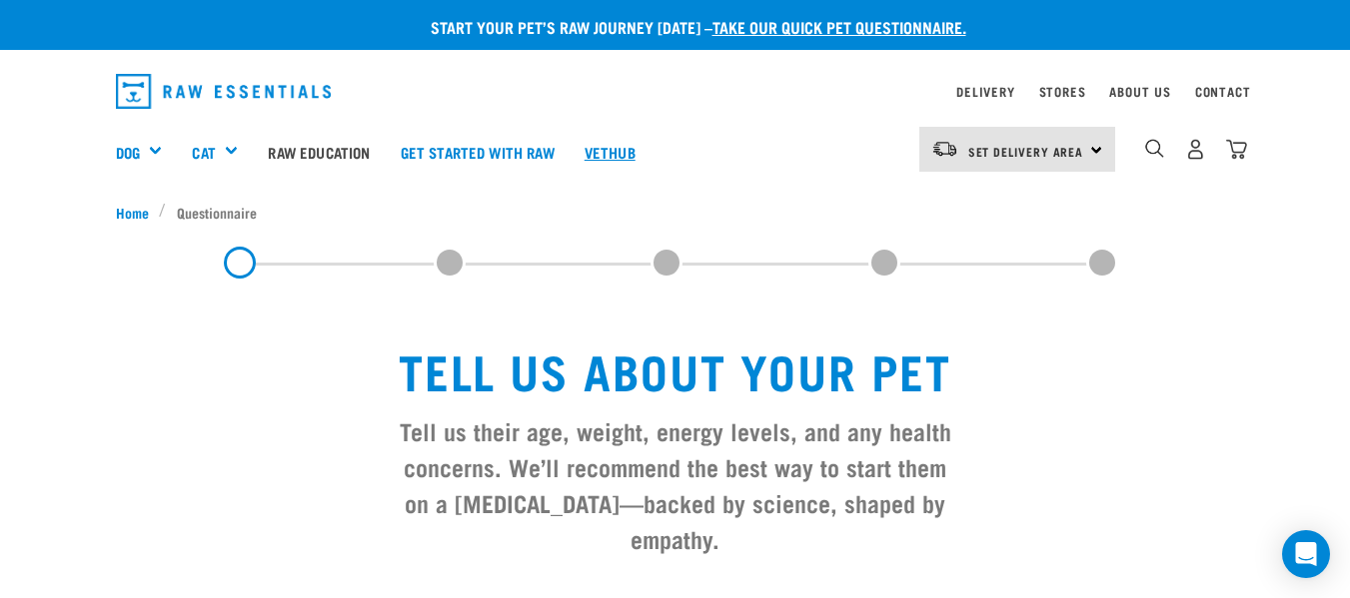
click at [615, 149] on link "Vethub" at bounding box center [609, 152] width 81 height 80
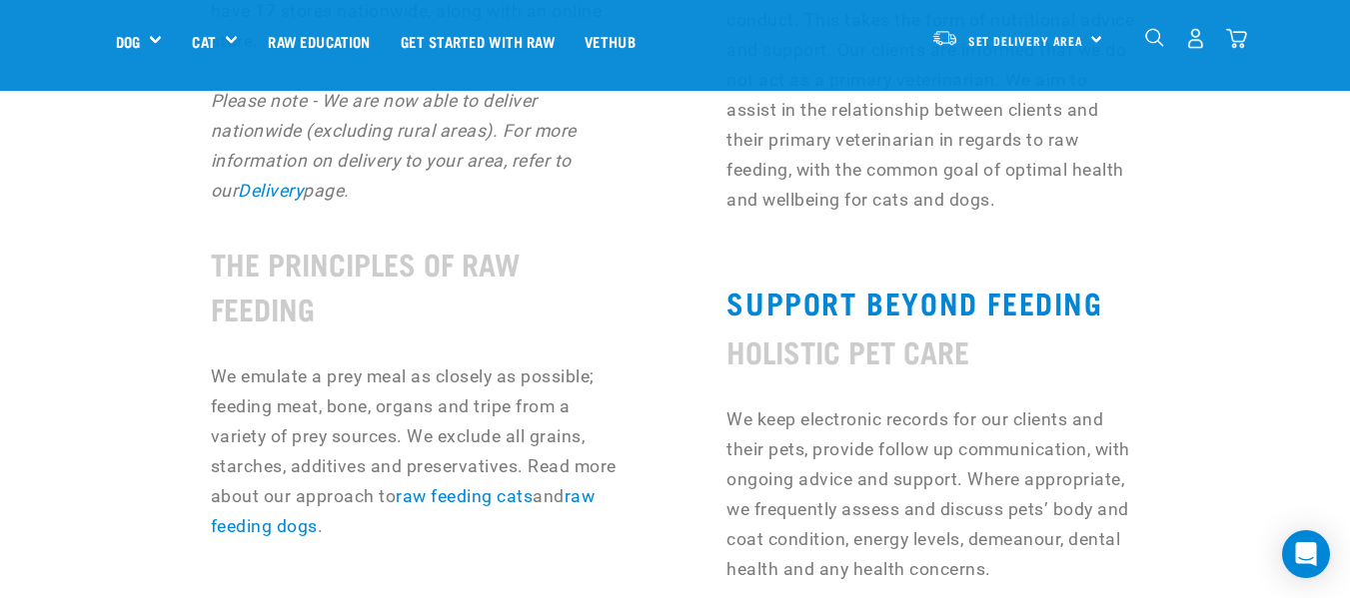
scroll to position [1498, 0]
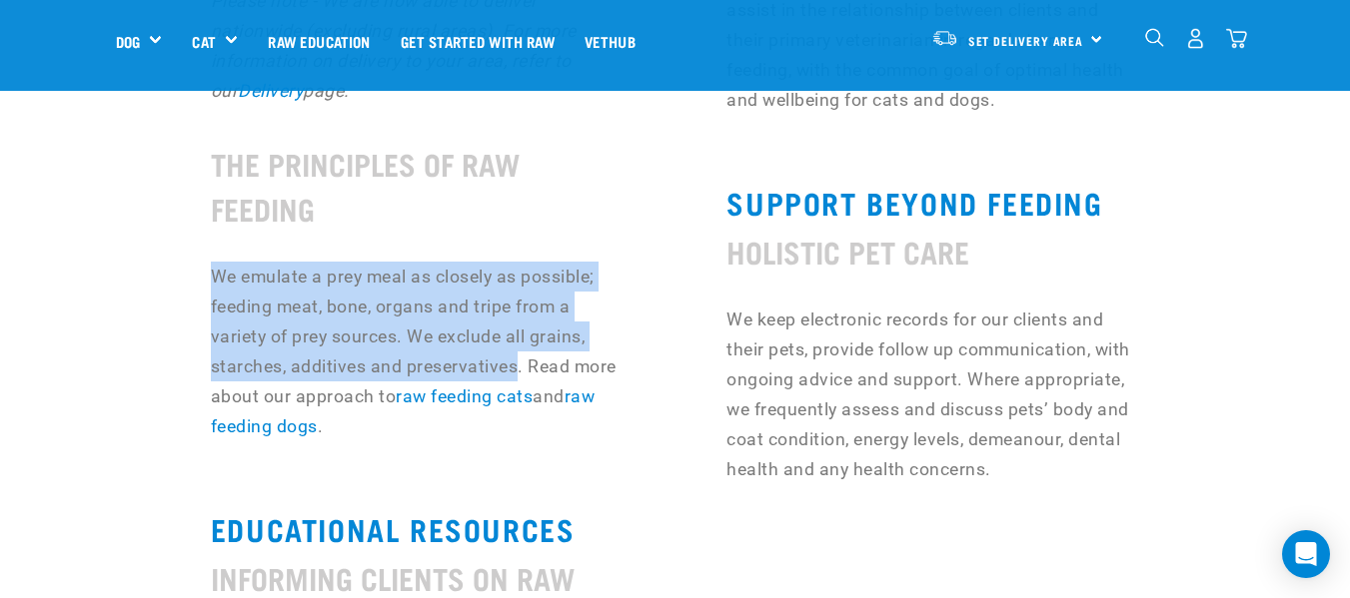
drag, startPoint x: 506, startPoint y: 335, endPoint x: 191, endPoint y: 257, distance: 325.2
click at [191, 257] on div "RAW FEEDING SUPPORT EMPOWERING PET OWNERS SINCE [DATE] Our goal at Raw Essentia…" at bounding box center [675, 194] width 1143 height 1520
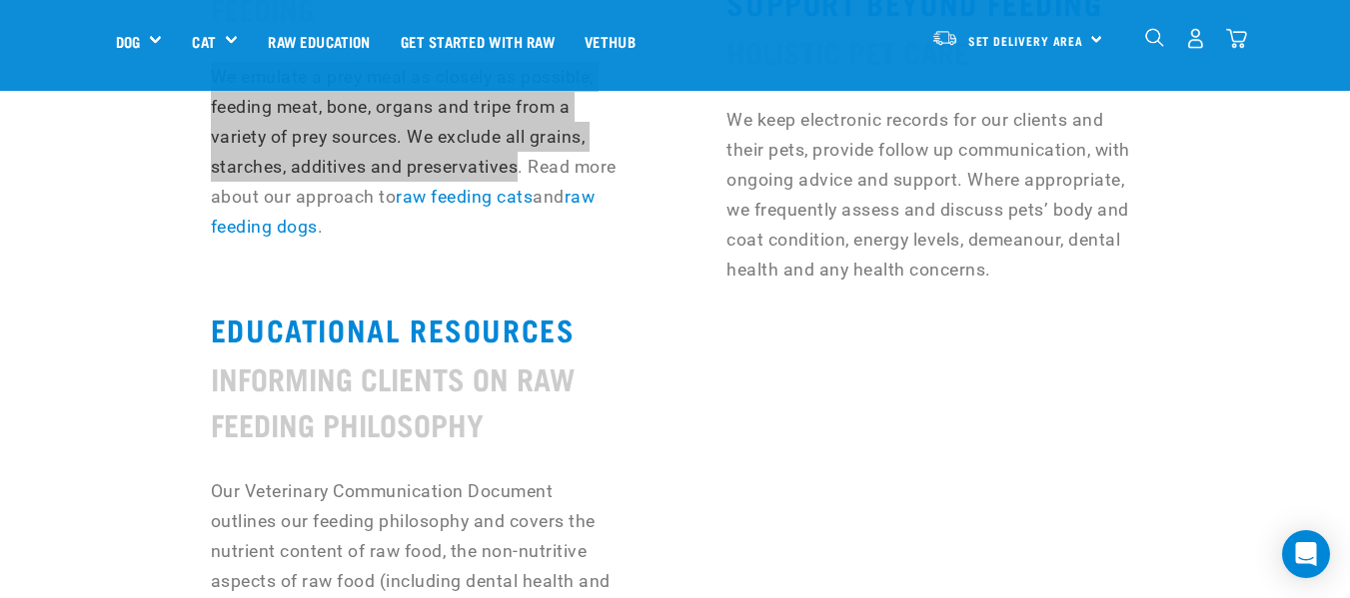
scroll to position [1598, 0]
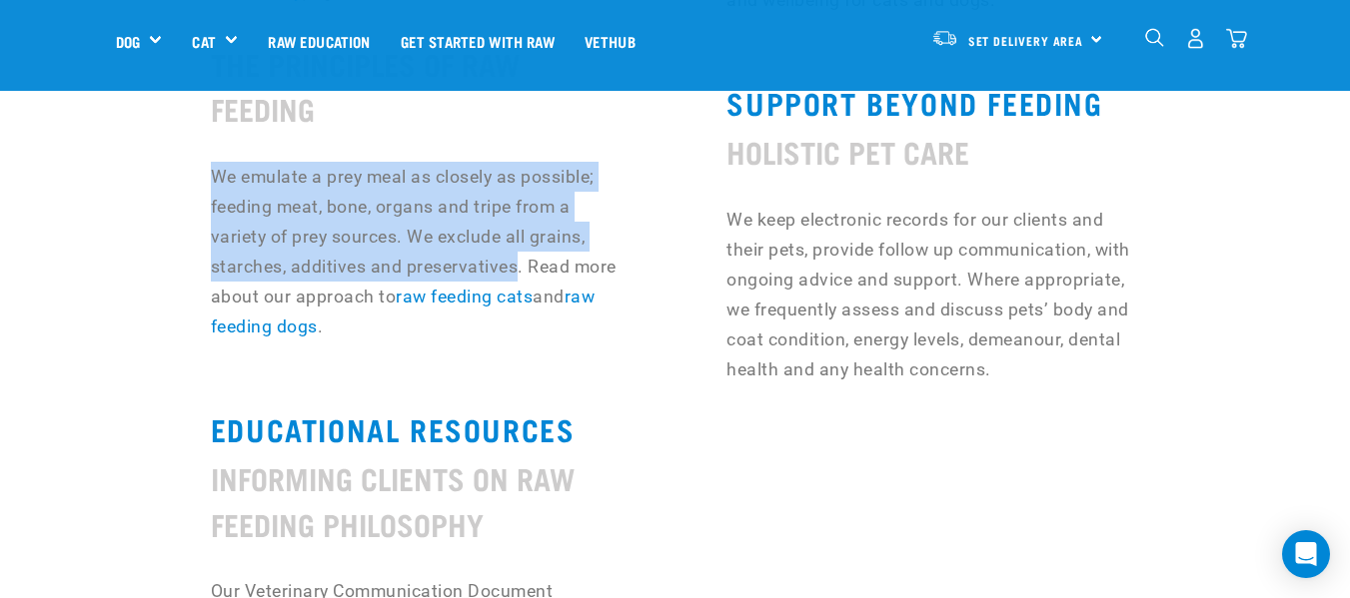
drag, startPoint x: 750, startPoint y: 454, endPoint x: 718, endPoint y: 452, distance: 32.0
click at [750, 454] on div "VETERINARY LIAISON PROMOTING COLLABORATION We provide veterinary support for pe…" at bounding box center [912, 94] width 477 height 1520
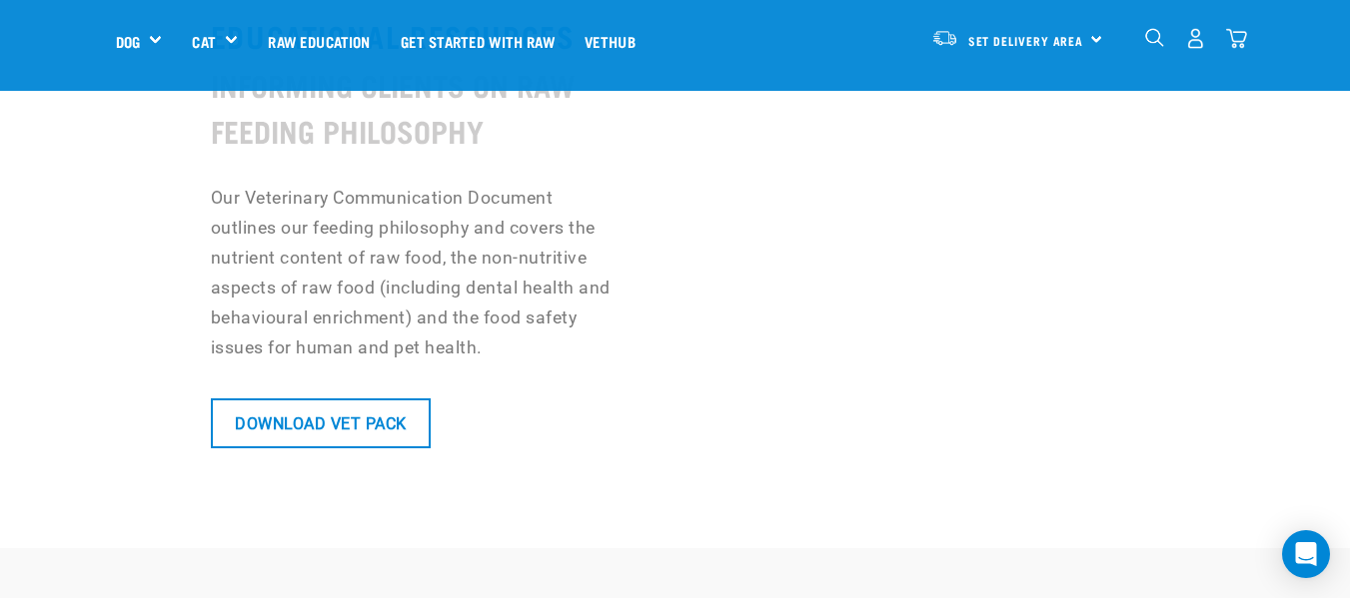
scroll to position [1998, 0]
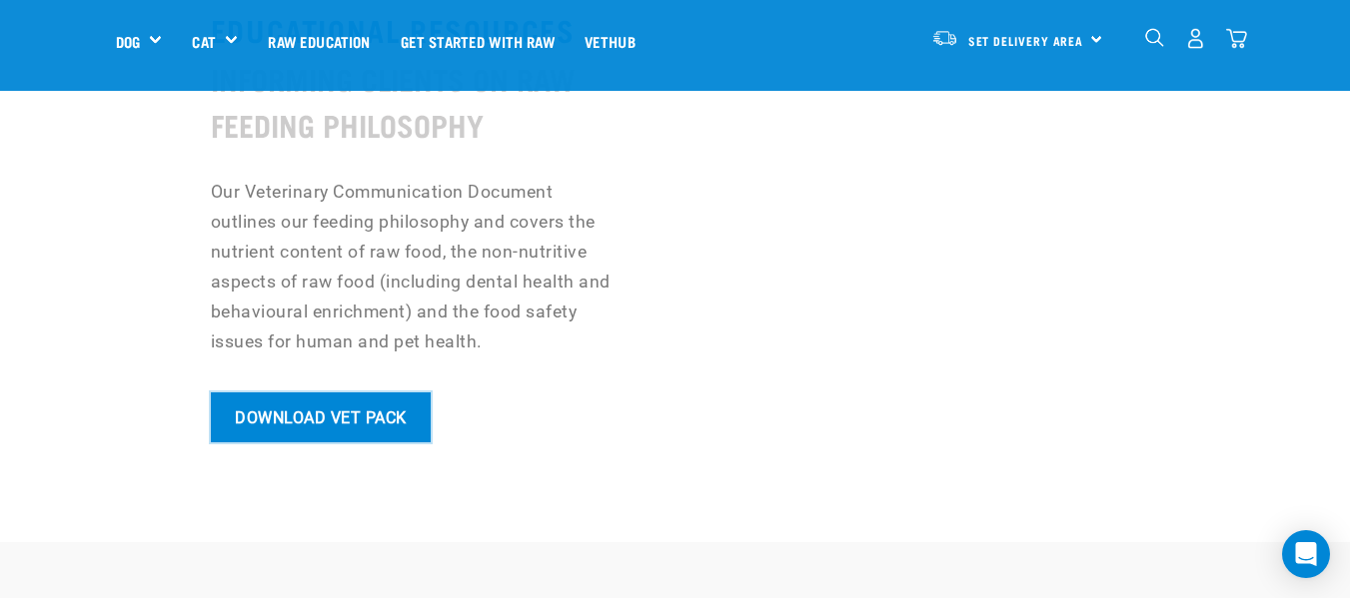
drag, startPoint x: 347, startPoint y: 390, endPoint x: 506, endPoint y: 390, distance: 159.8
click at [347, 393] on link "Download Vet Pack" at bounding box center [321, 418] width 220 height 50
